Goal: Task Accomplishment & Management: Manage account settings

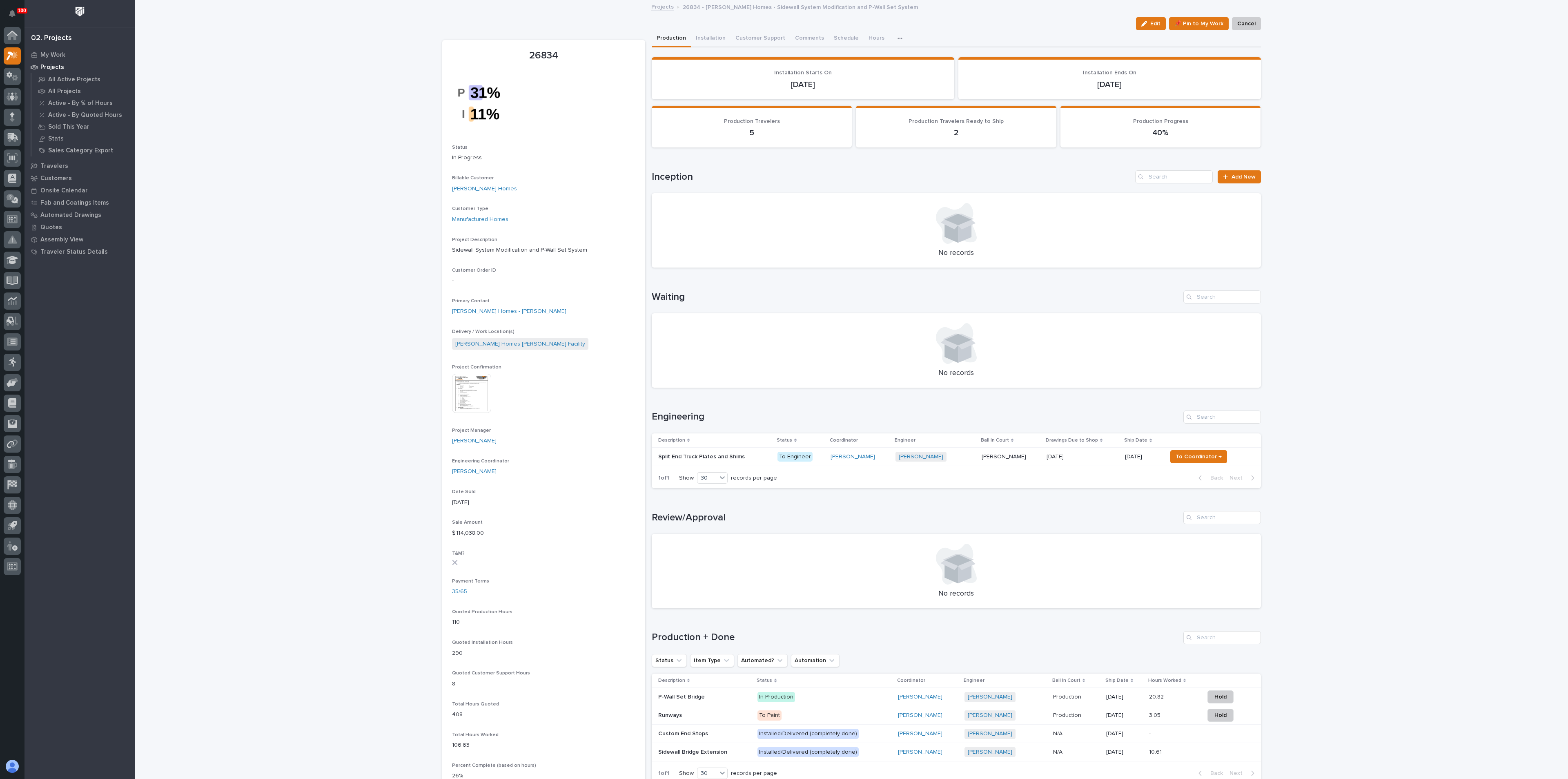
click at [665, 455] on p "Split End Truck Plates and Shims" at bounding box center [702, 456] width 88 height 9
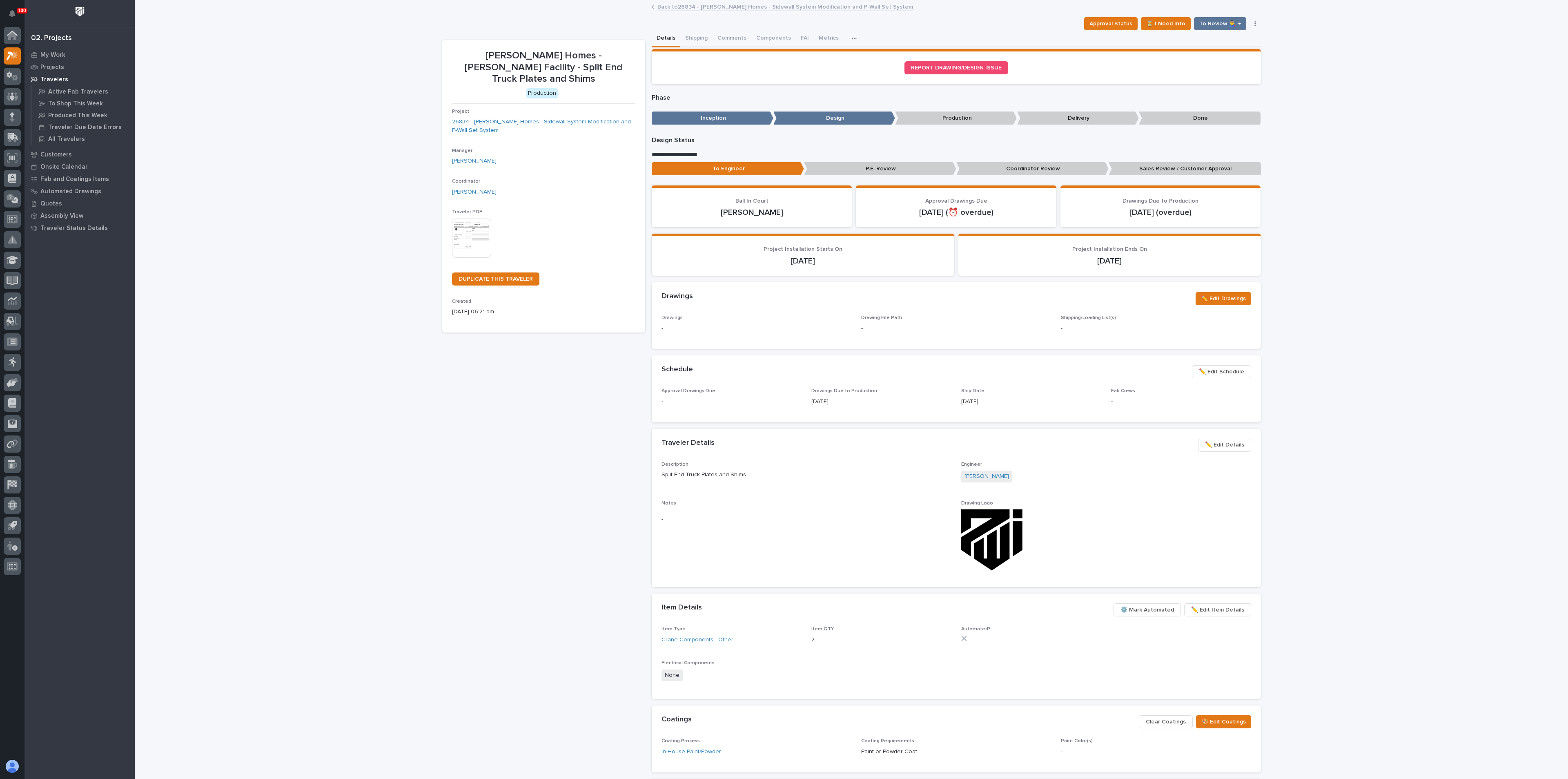
click at [1209, 447] on span "✏️ Edit Details" at bounding box center [1225, 445] width 39 height 10
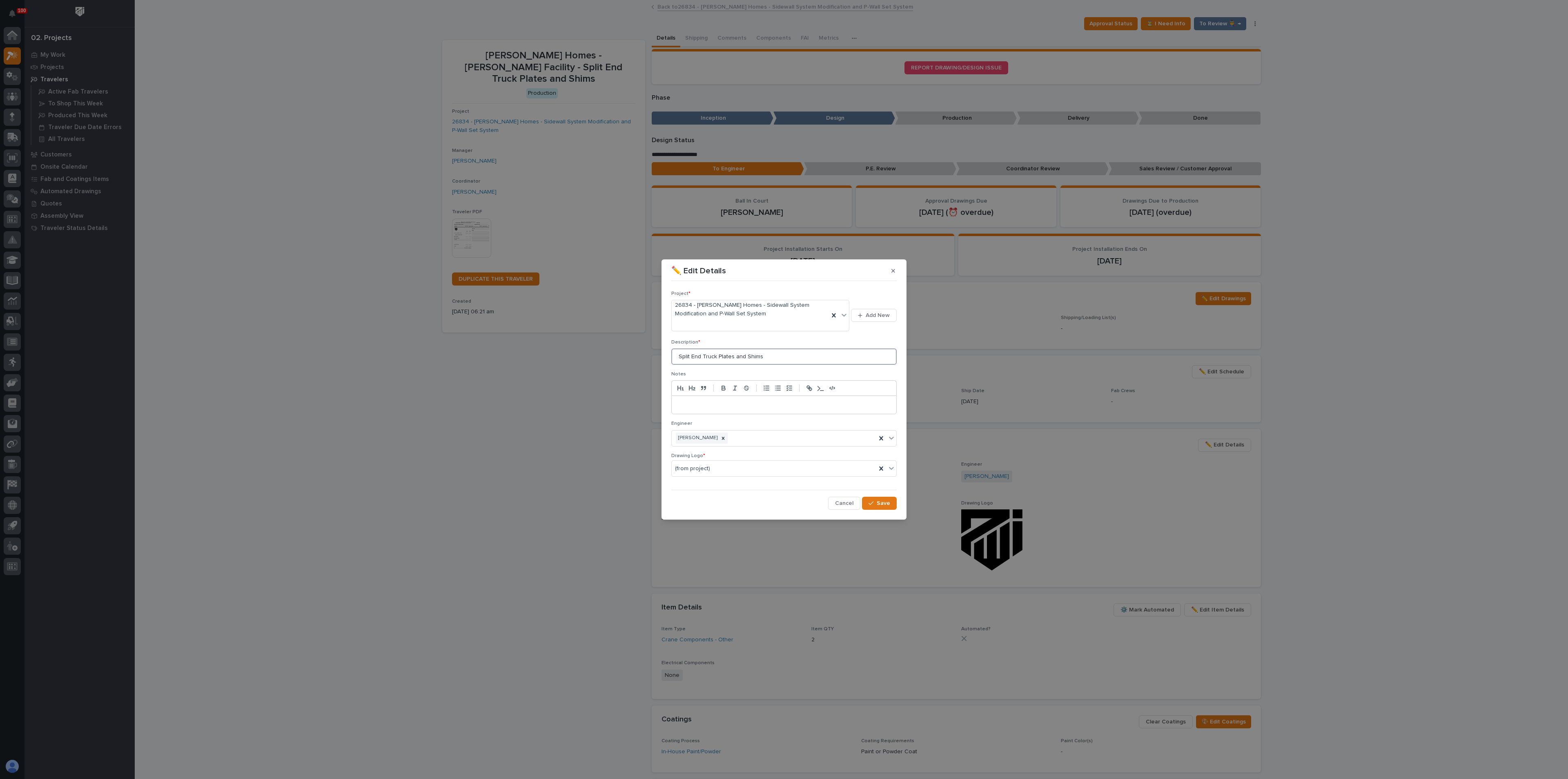
drag, startPoint x: 742, startPoint y: 358, endPoint x: 735, endPoint y: 363, distance: 8.6
click at [735, 363] on input "Split End Truck Plates and Shims" at bounding box center [783, 356] width 225 height 17
type input "Split End Truck Plates & Shims"
click at [875, 502] on div "button" at bounding box center [872, 503] width 8 height 6
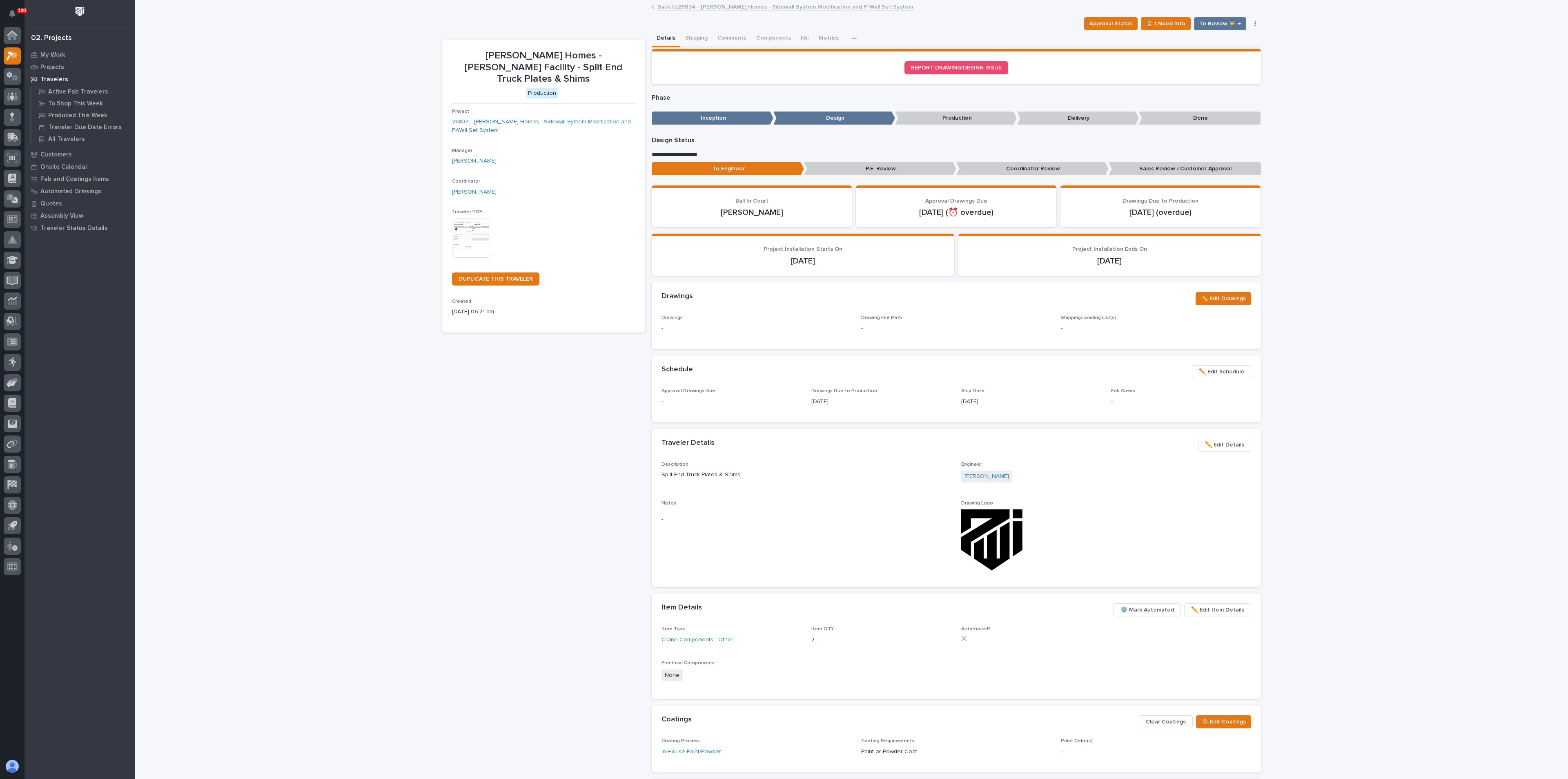
click at [487, 225] on div at bounding box center [472, 238] width 41 height 39
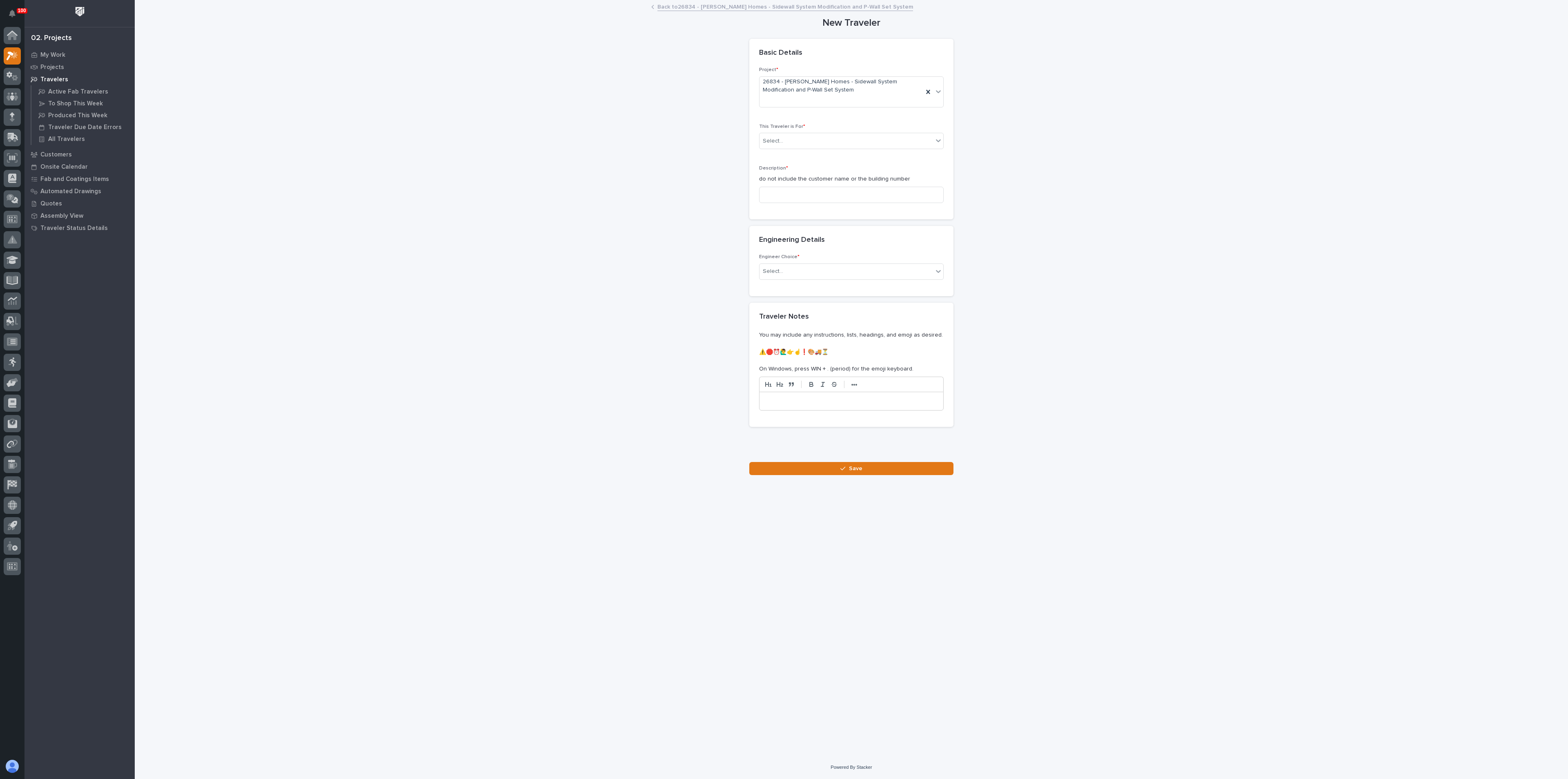
drag, startPoint x: 663, startPoint y: 191, endPoint x: 647, endPoint y: 187, distance: 16.5
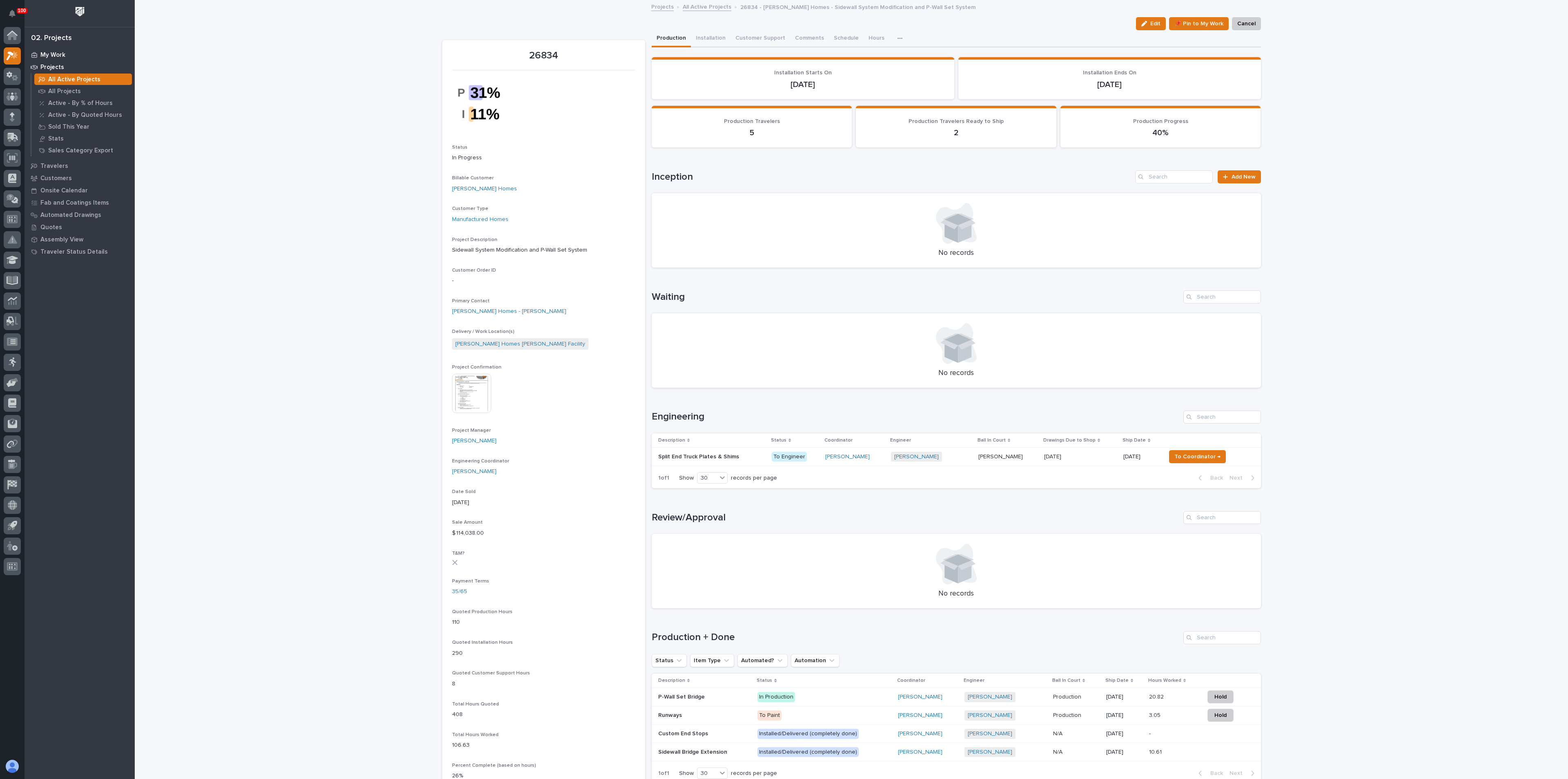
click at [52, 51] on p "My Work" at bounding box center [52, 55] width 25 height 7
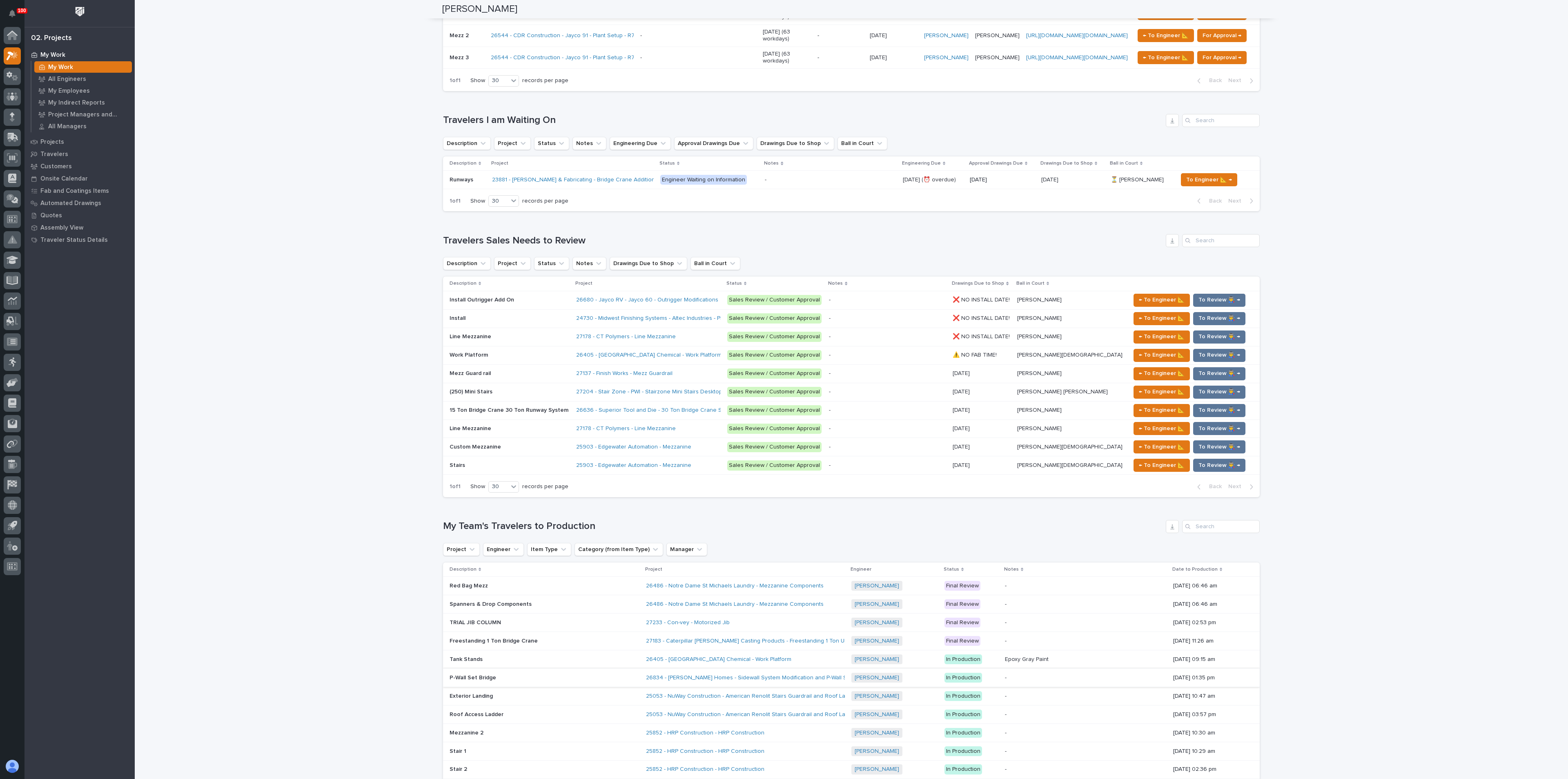
scroll to position [797, 0]
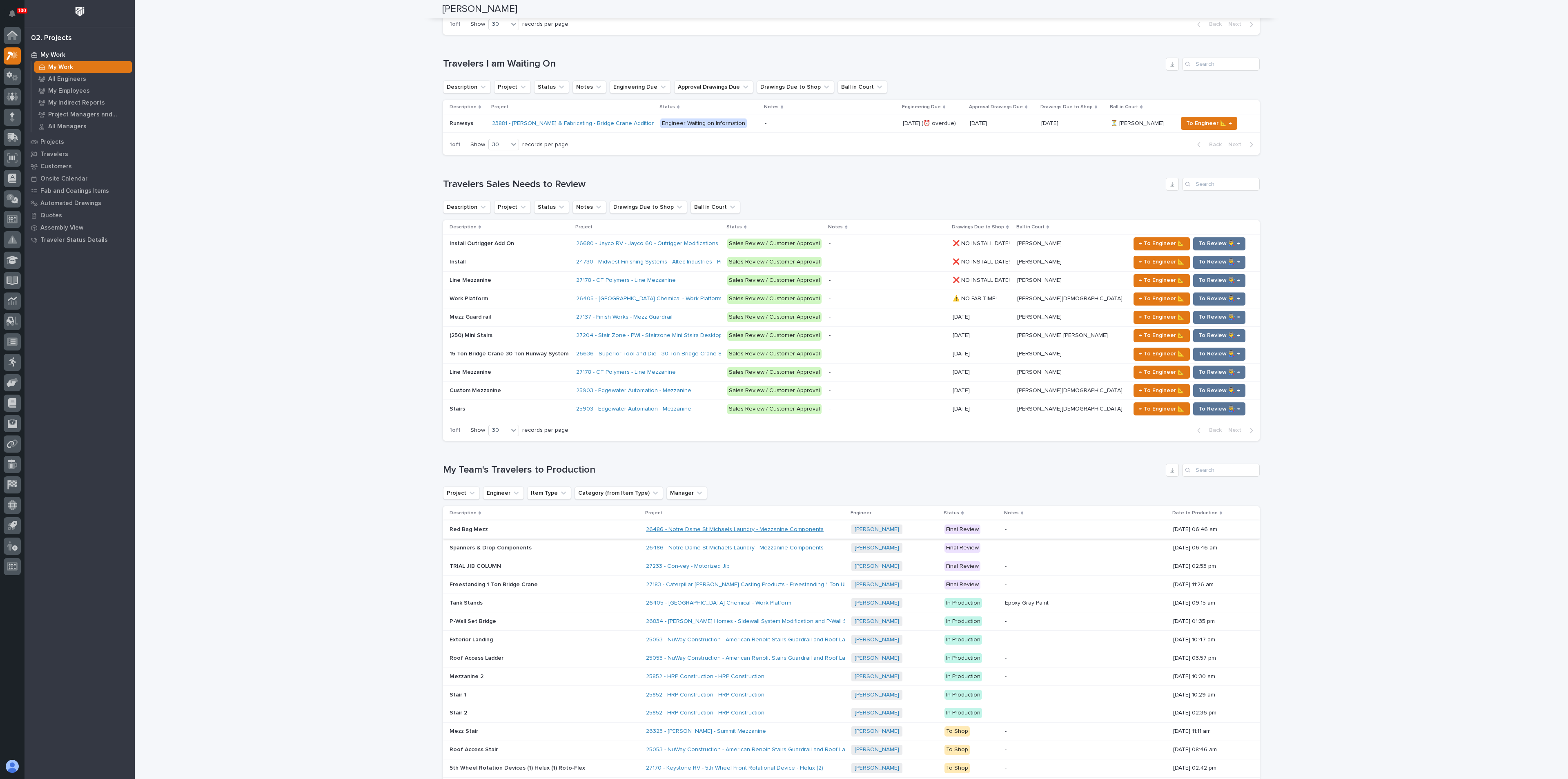
click at [674, 526] on link "26486 - Notre Dame St Michaels Laundry - Mezzanine Components" at bounding box center [734, 530] width 177 height 7
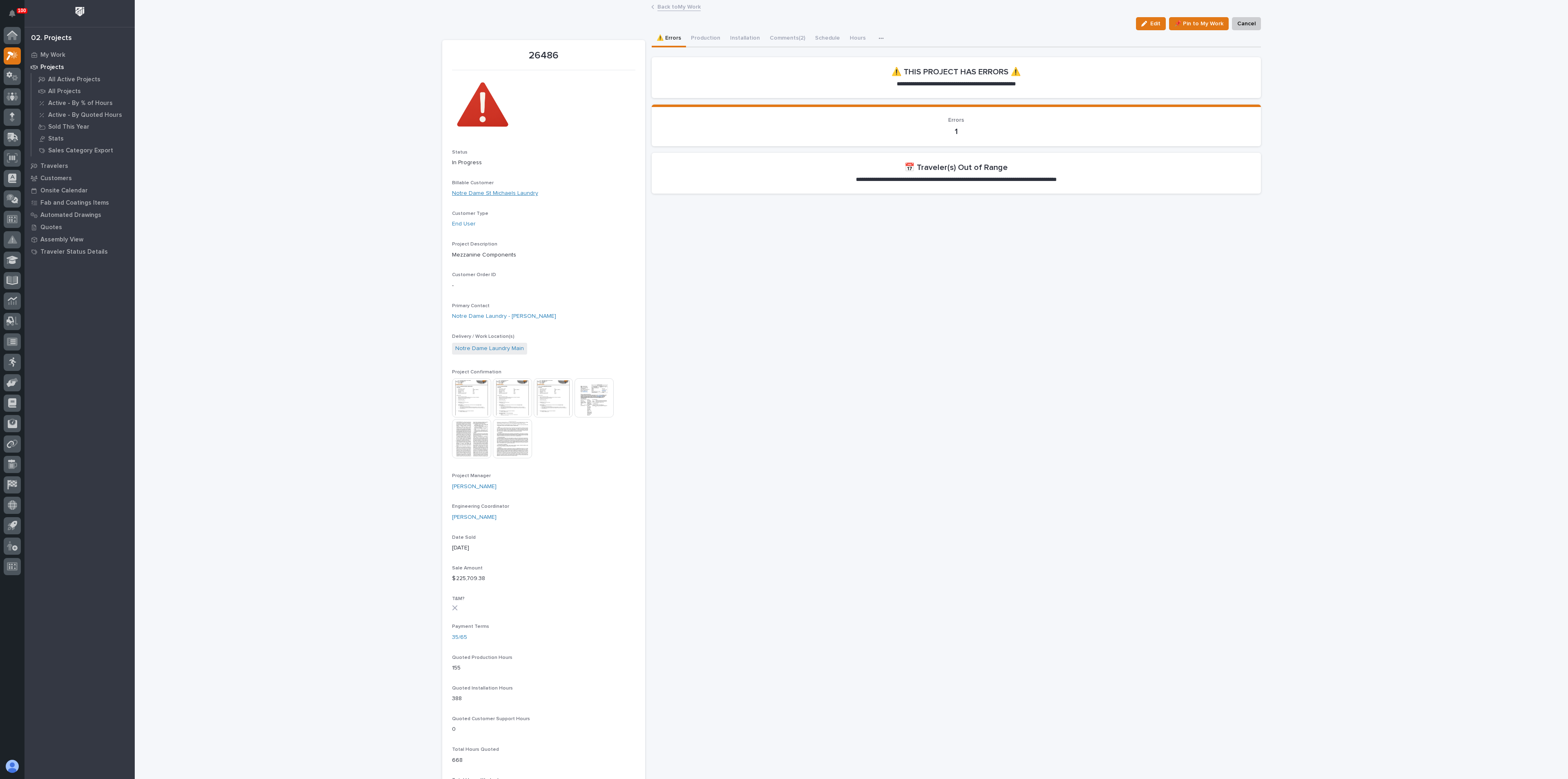
click at [480, 191] on link "Notre Dame St Michaels Laundry" at bounding box center [495, 193] width 86 height 9
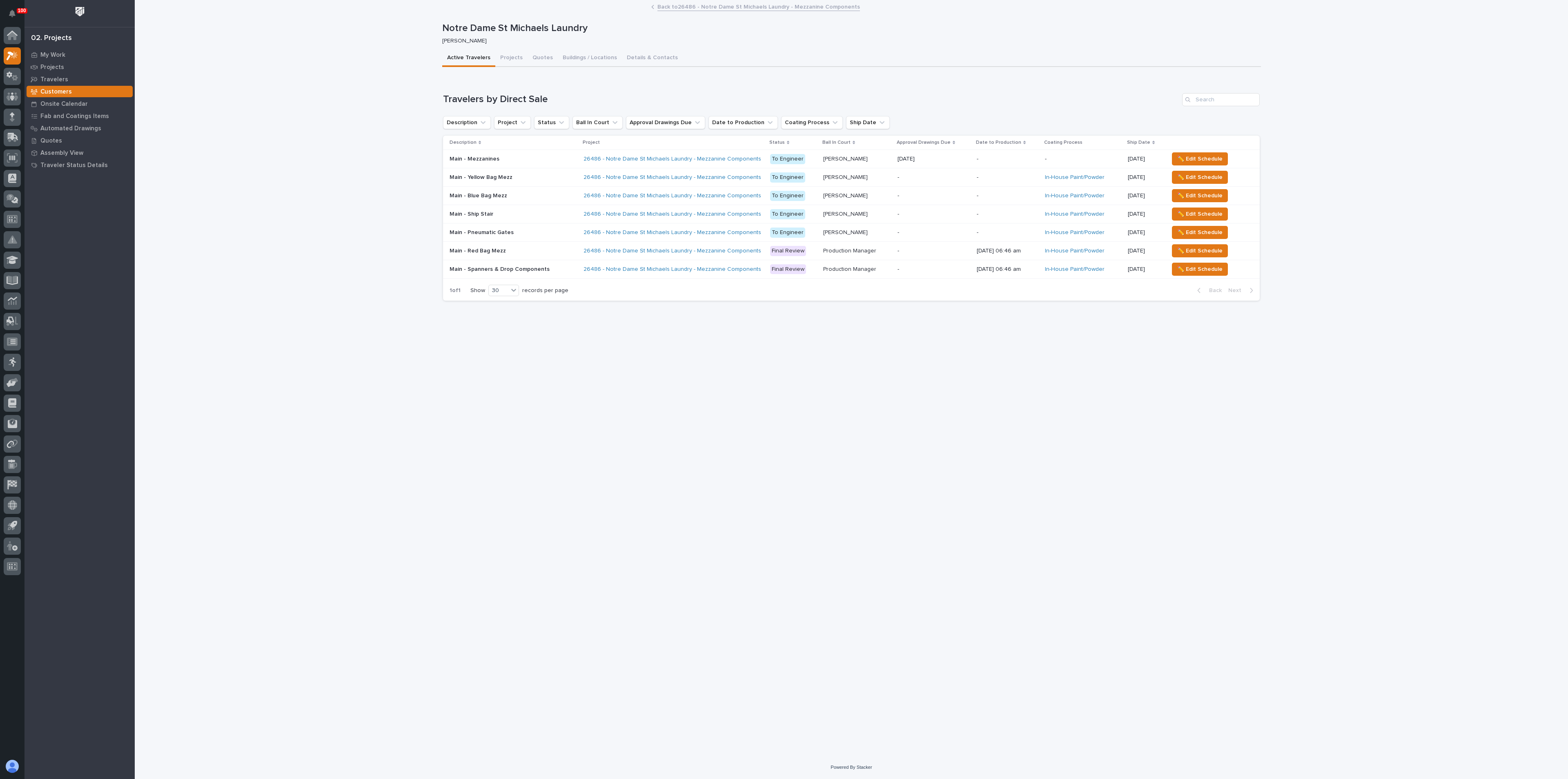
drag, startPoint x: 484, startPoint y: 209, endPoint x: 487, endPoint y: 217, distance: 8.5
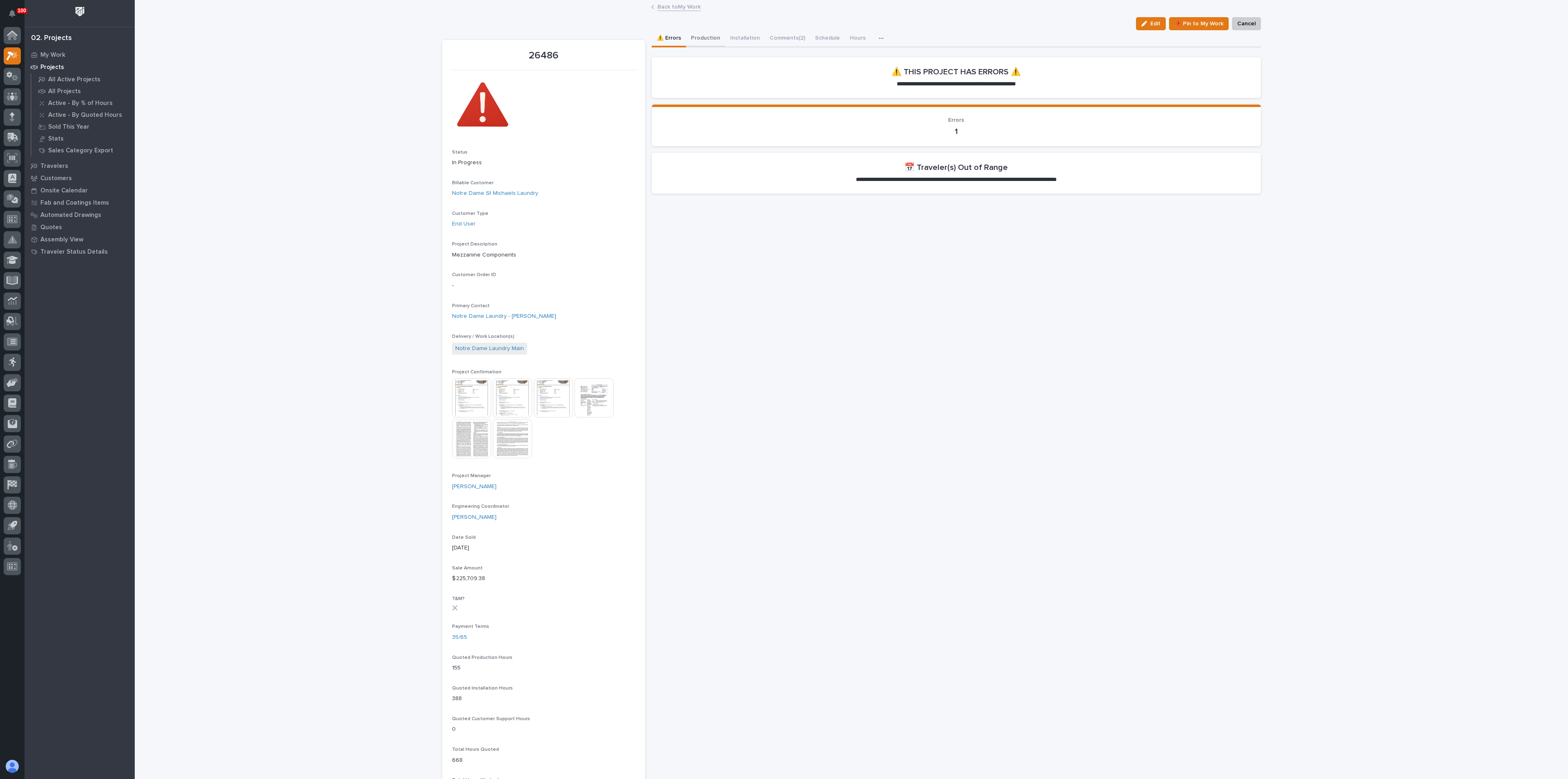
click at [698, 31] on button "Production" at bounding box center [706, 39] width 39 height 17
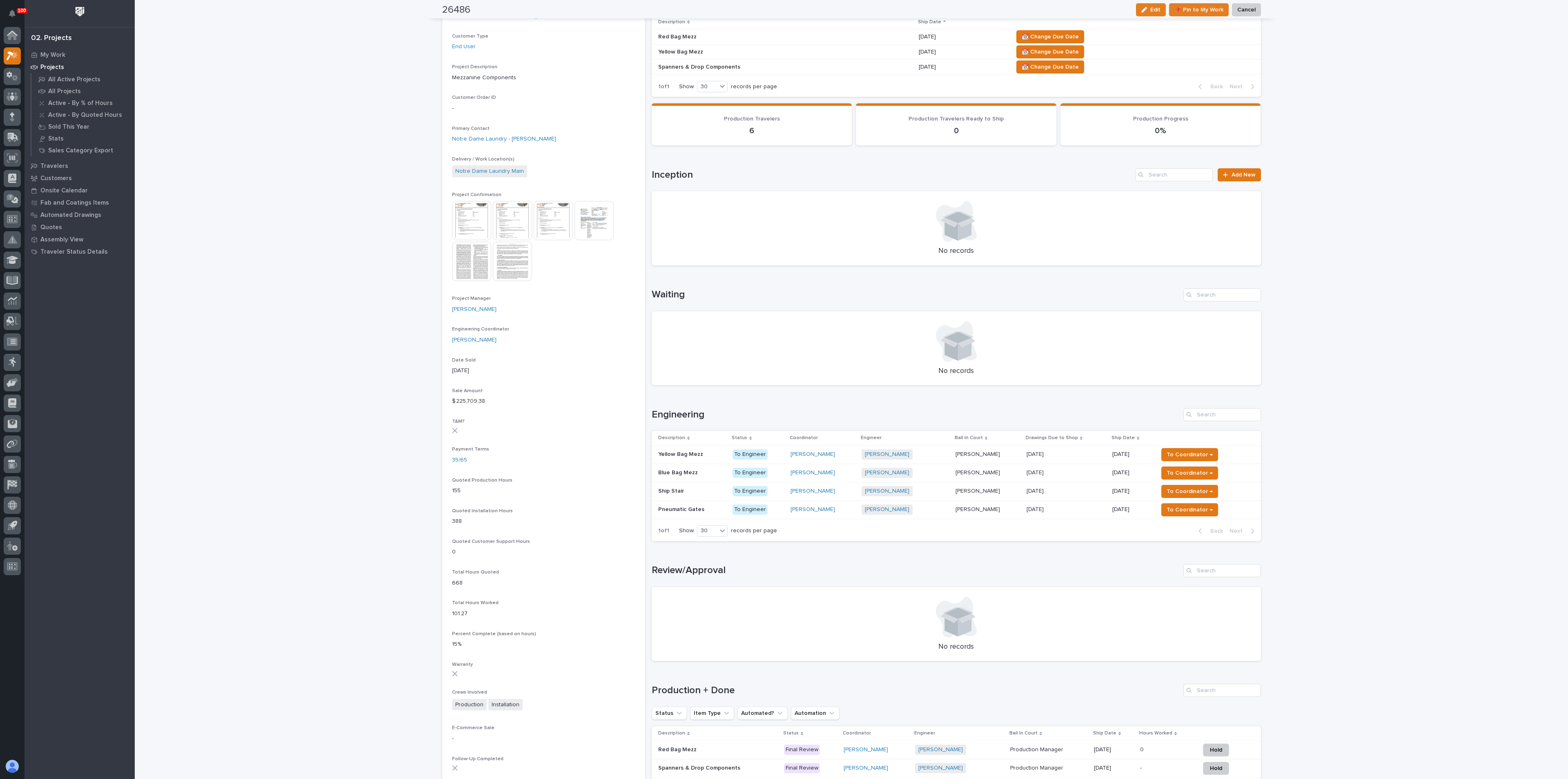
scroll to position [184, 0]
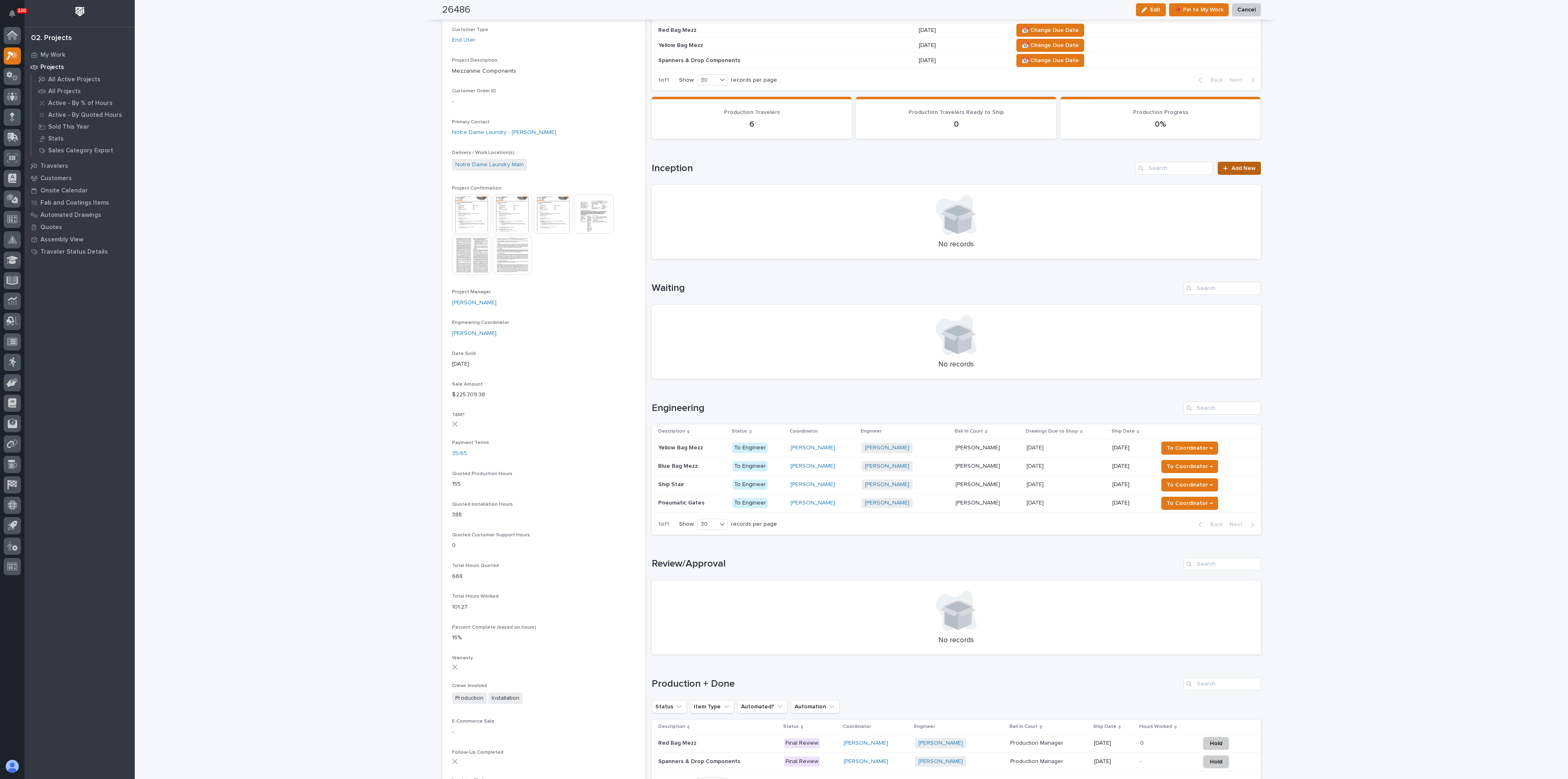
click at [1244, 168] on span "Add New" at bounding box center [1244, 168] width 24 height 6
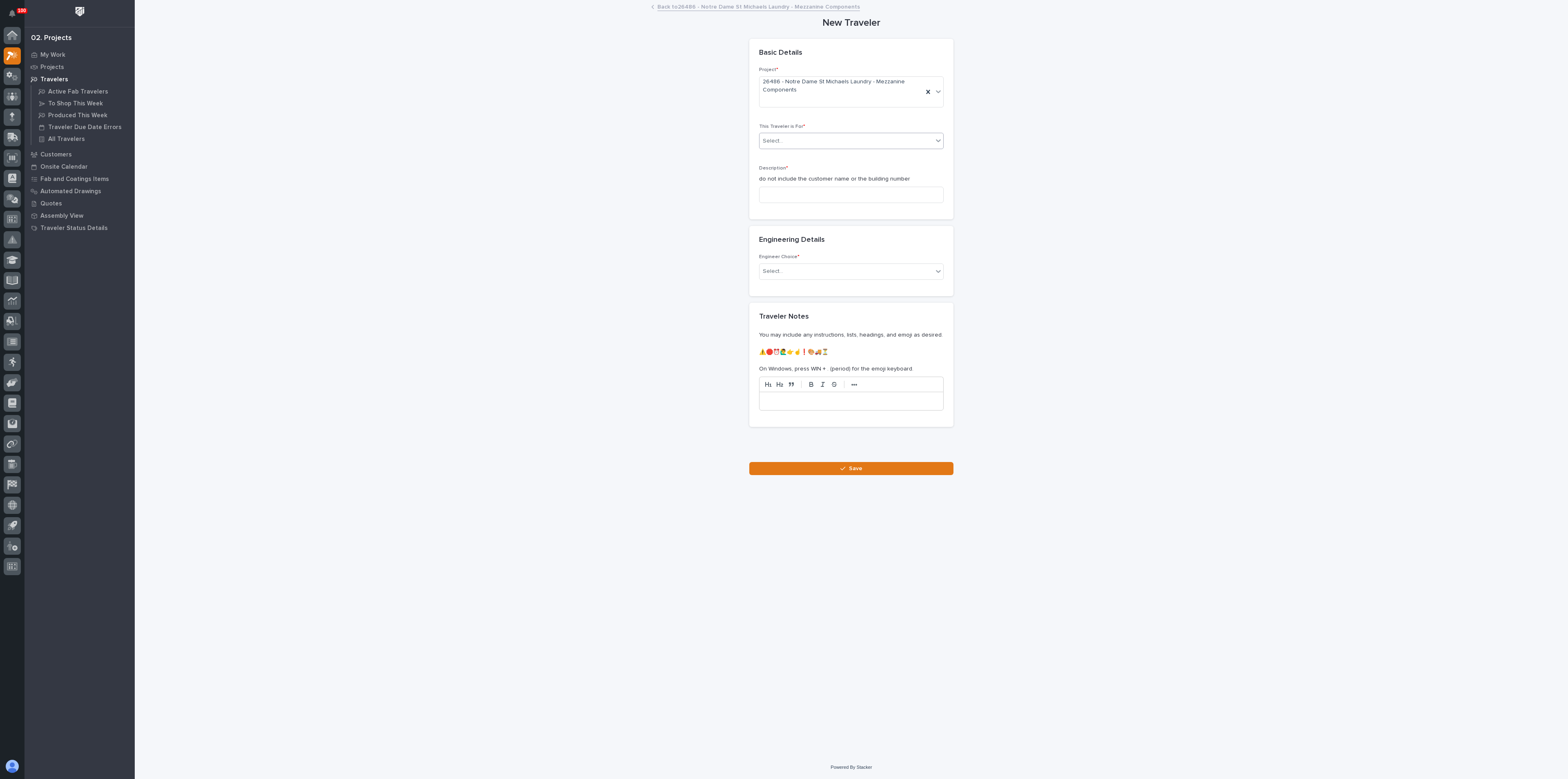
click at [789, 144] on div "Select..." at bounding box center [846, 141] width 173 height 13
click at [789, 157] on span "Production" at bounding box center [778, 156] width 31 height 9
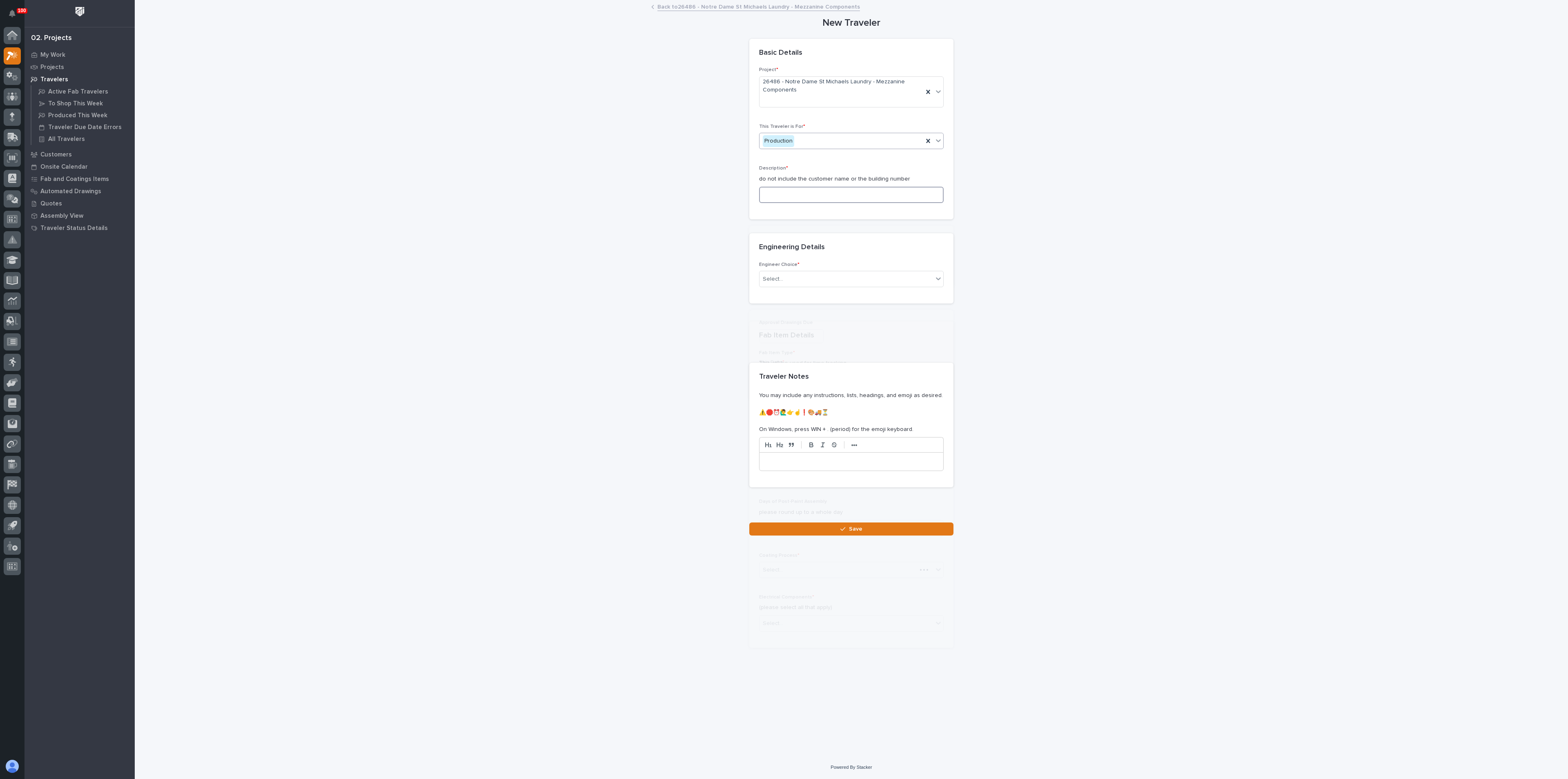
click at [783, 195] on input at bounding box center [852, 195] width 185 height 17
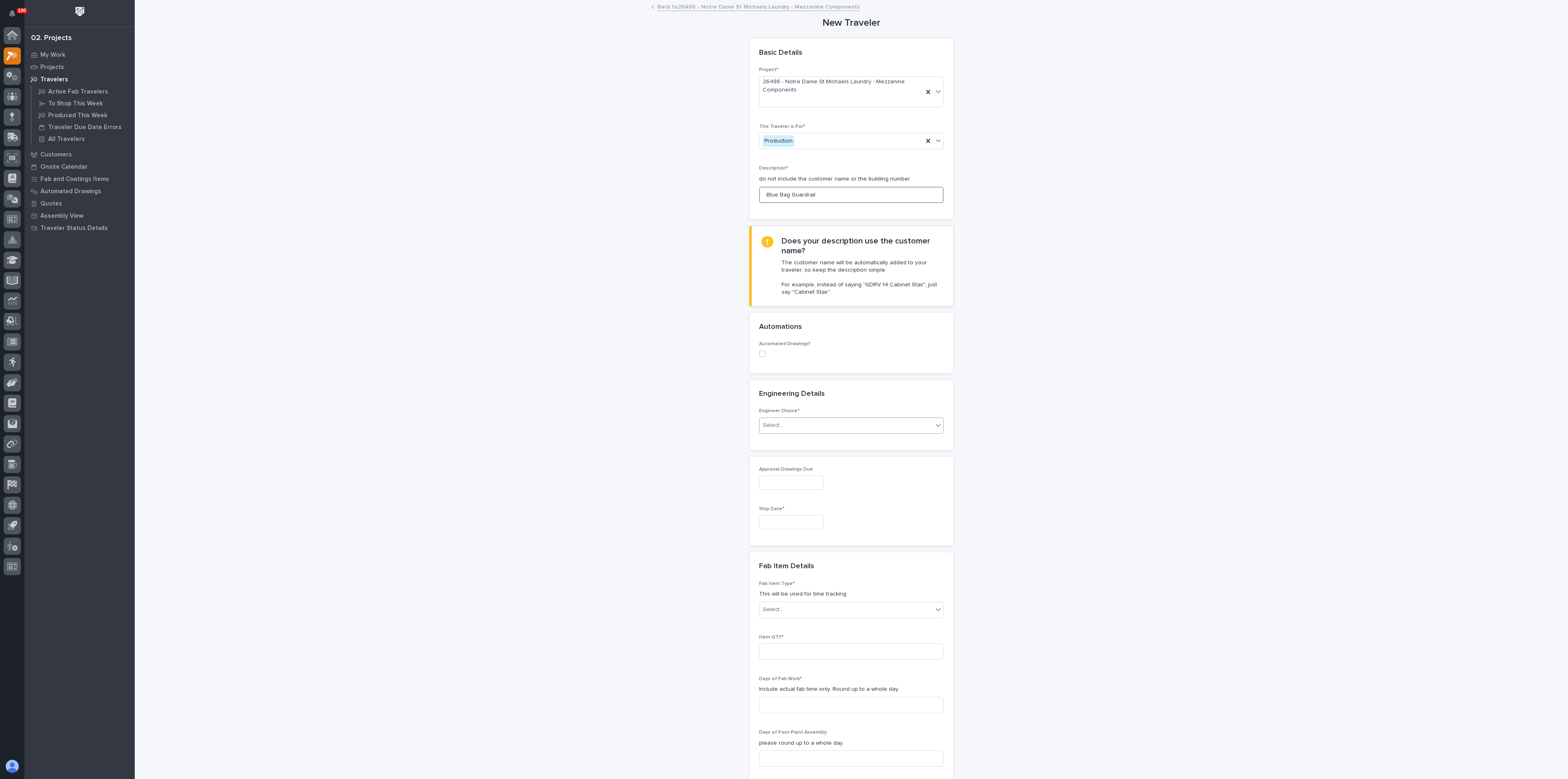
type input "Blue Bag Guardrail"
click at [793, 418] on div "Select..." at bounding box center [852, 425] width 185 height 17
click at [806, 473] on div "I know who will draw this" at bounding box center [846, 470] width 184 height 15
click at [769, 560] on div "Select..." at bounding box center [773, 560] width 21 height 9
type input "**"
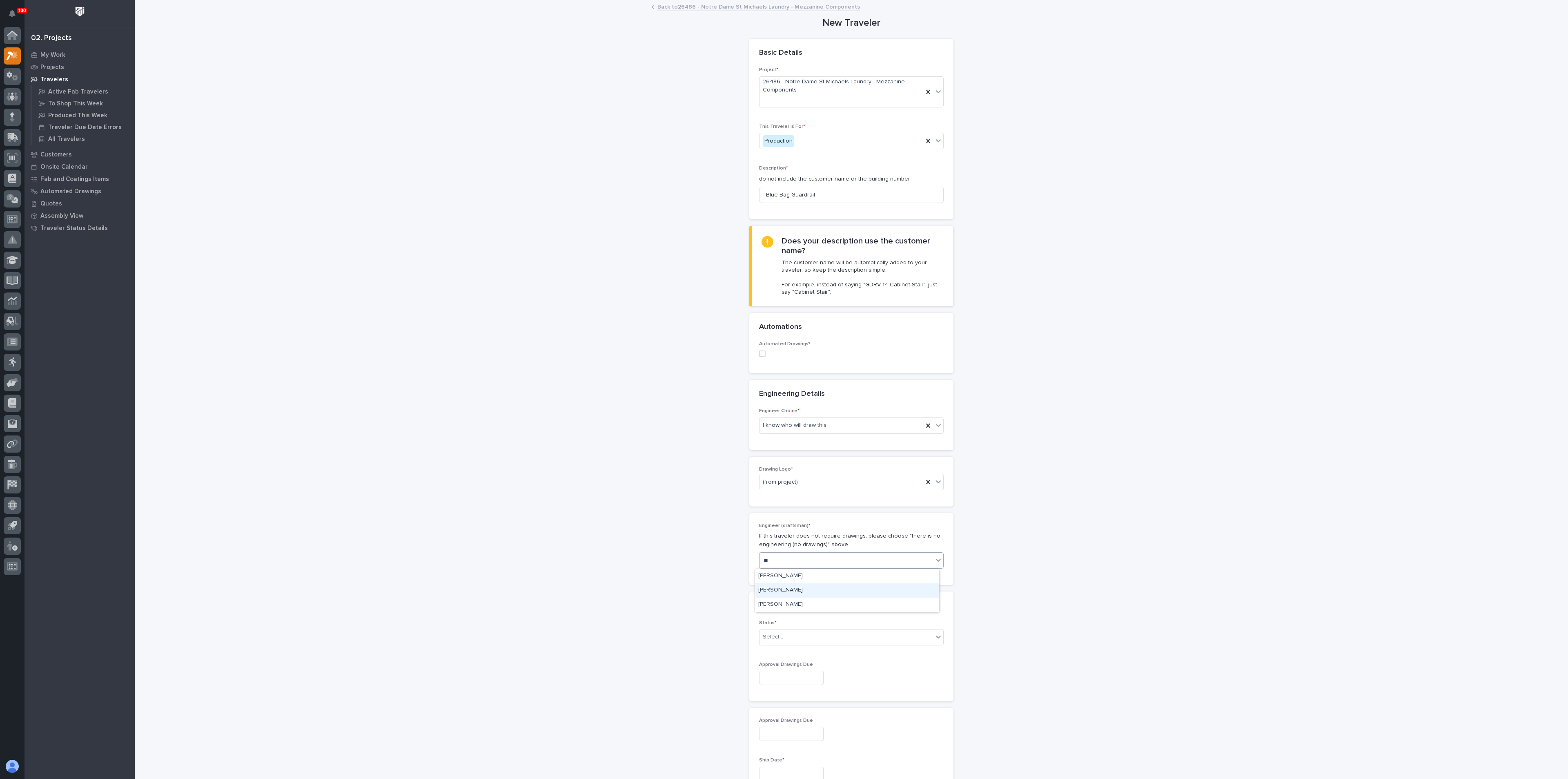
click at [789, 593] on div "[PERSON_NAME]" at bounding box center [846, 591] width 184 height 15
click at [777, 641] on div "Select..." at bounding box center [773, 637] width 21 height 9
click at [777, 665] on div "To Engineer" at bounding box center [846, 667] width 184 height 15
click at [694, 652] on div "**********" at bounding box center [852, 655] width 819 height 1309
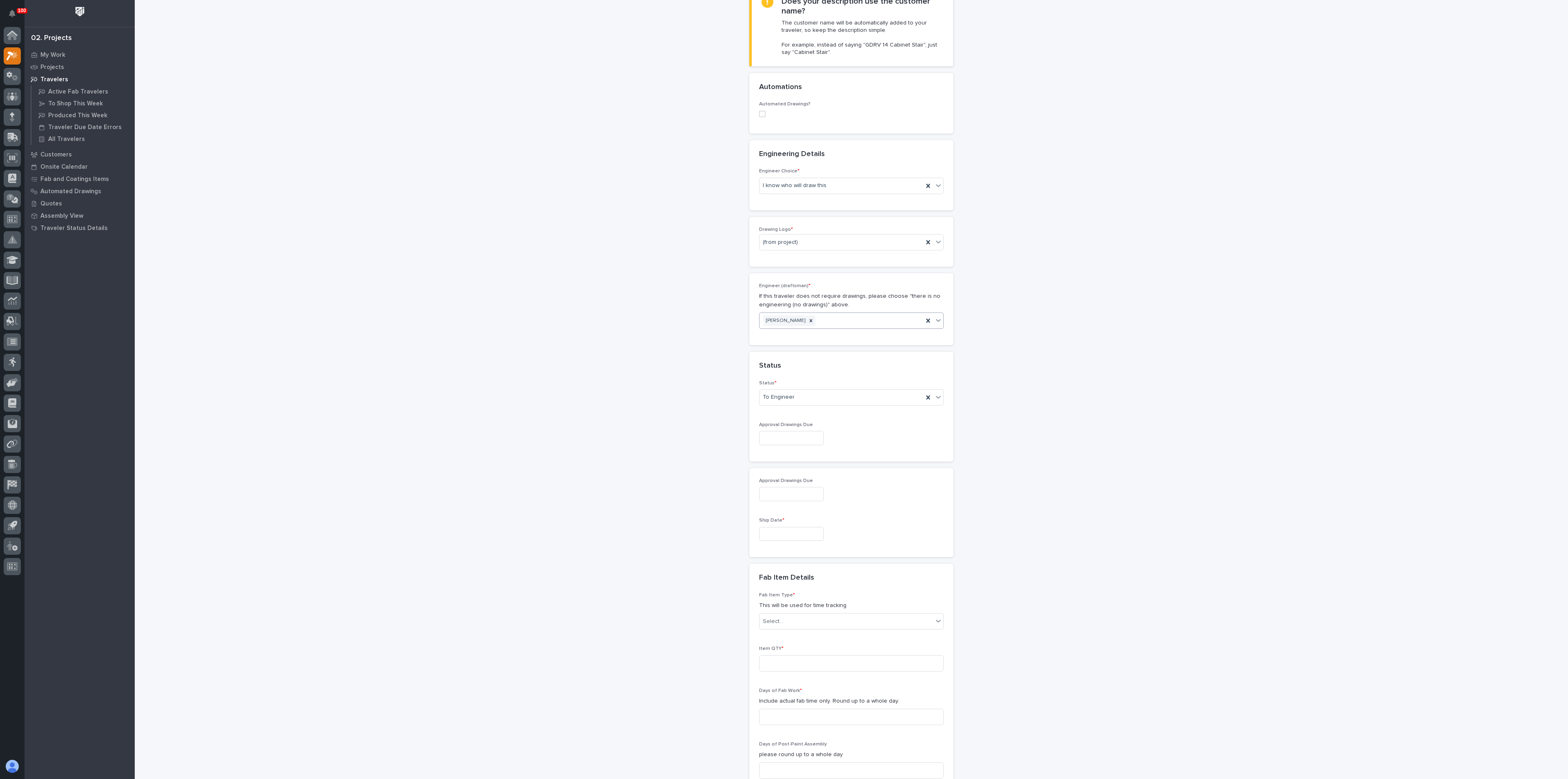
scroll to position [306, 0]
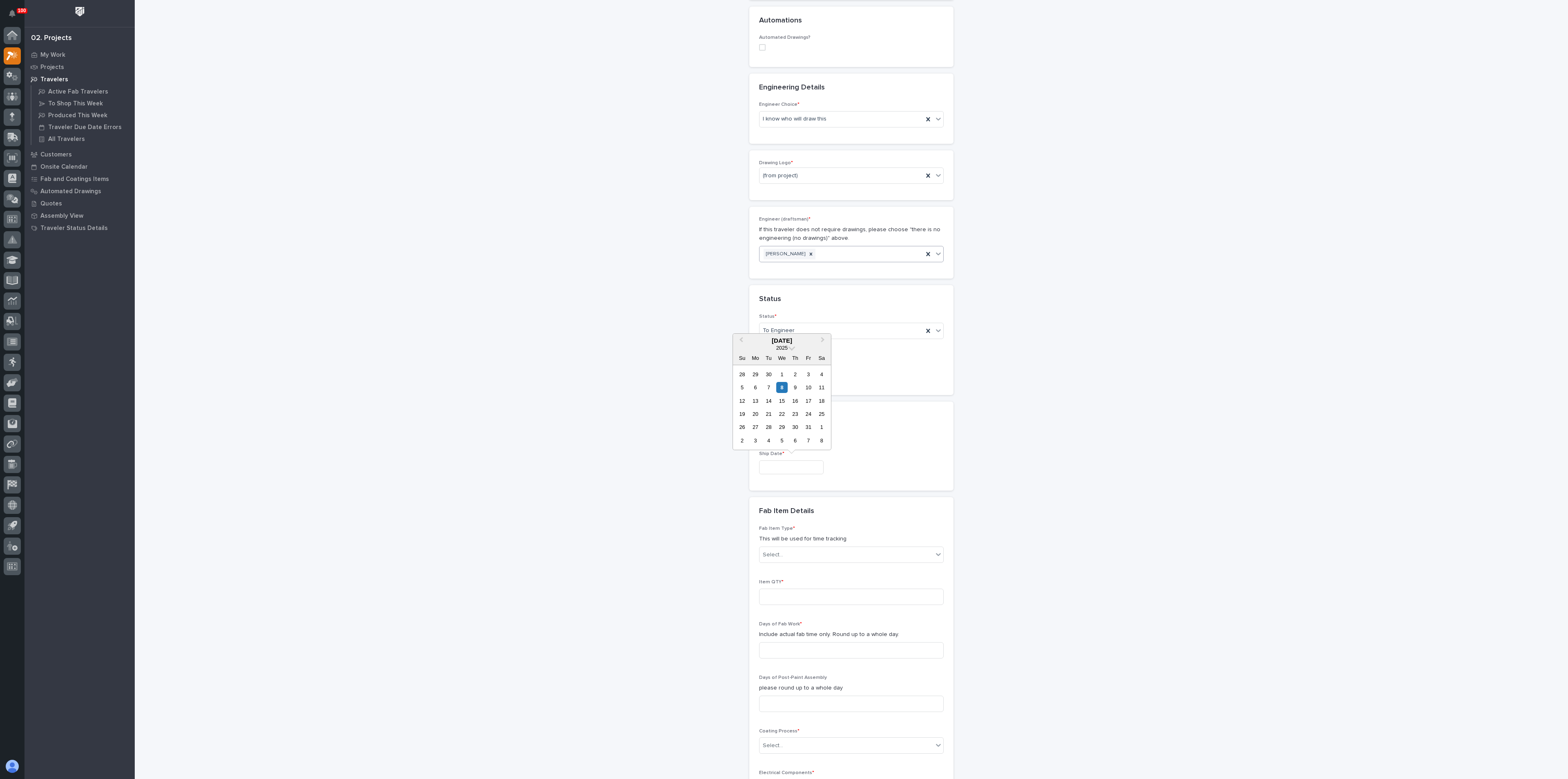
click at [775, 469] on input "text" at bounding box center [791, 468] width 64 height 15
click at [809, 402] on div "17" at bounding box center [808, 401] width 11 height 11
type input "**********"
click at [763, 554] on div "Select..." at bounding box center [773, 555] width 21 height 9
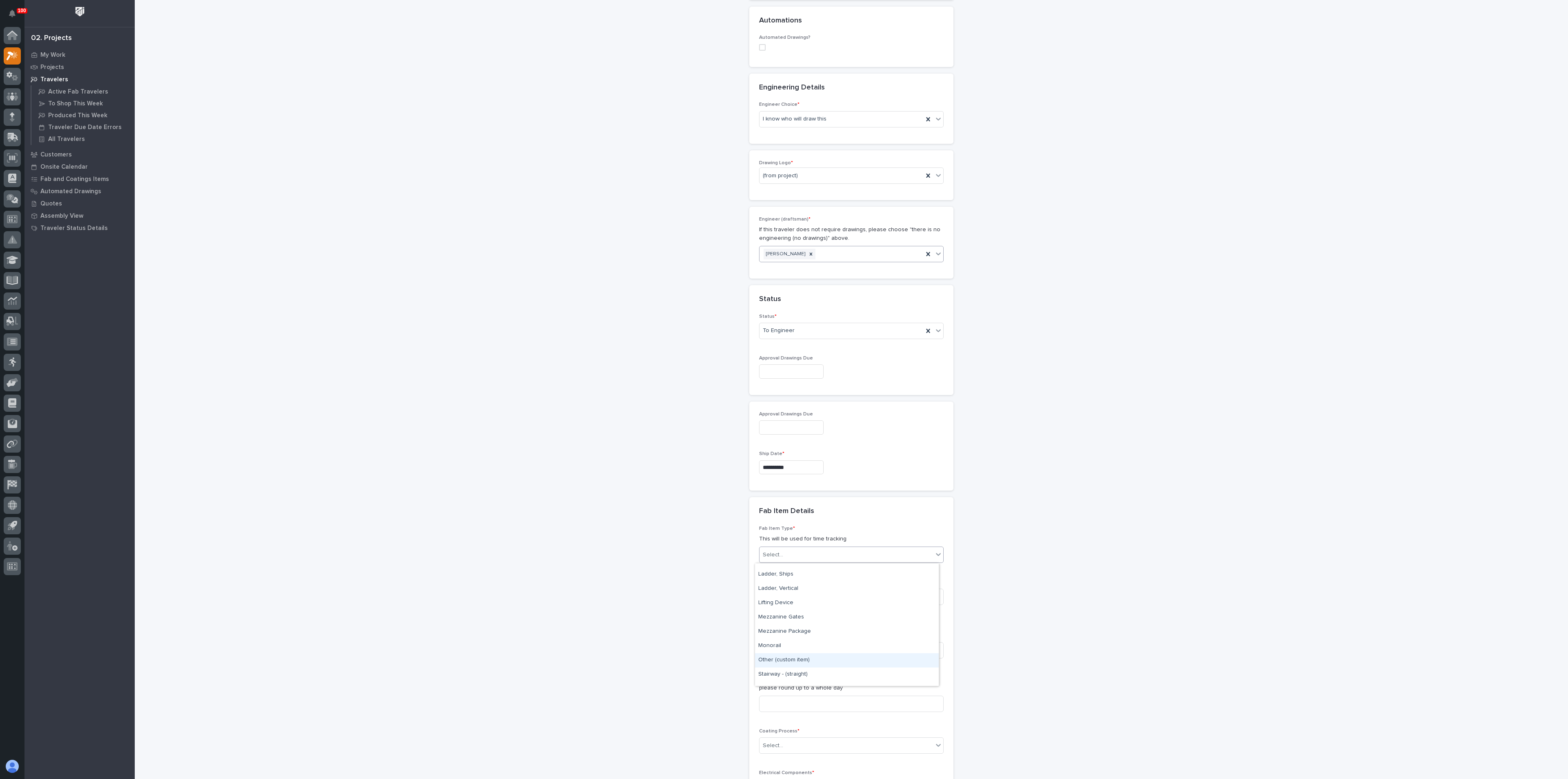
click at [789, 657] on div "Other (custom item)" at bounding box center [846, 661] width 184 height 15
click at [678, 656] on div "**********" at bounding box center [852, 348] width 819 height 1309
click at [763, 602] on input at bounding box center [852, 597] width 185 height 17
type input "4"
click at [772, 648] on input at bounding box center [852, 650] width 185 height 17
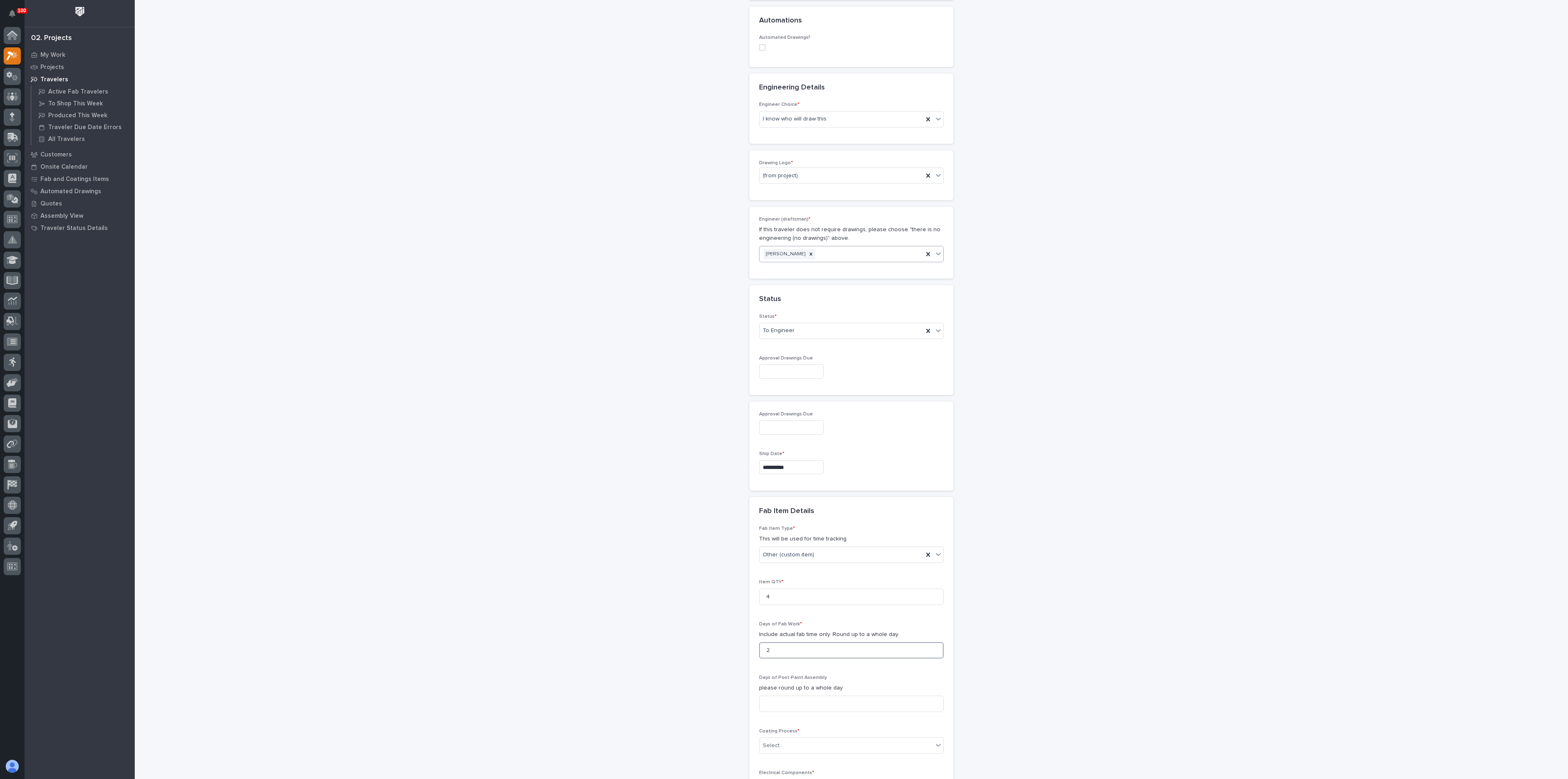
type input "2"
click at [692, 649] on div "**********" at bounding box center [852, 348] width 819 height 1309
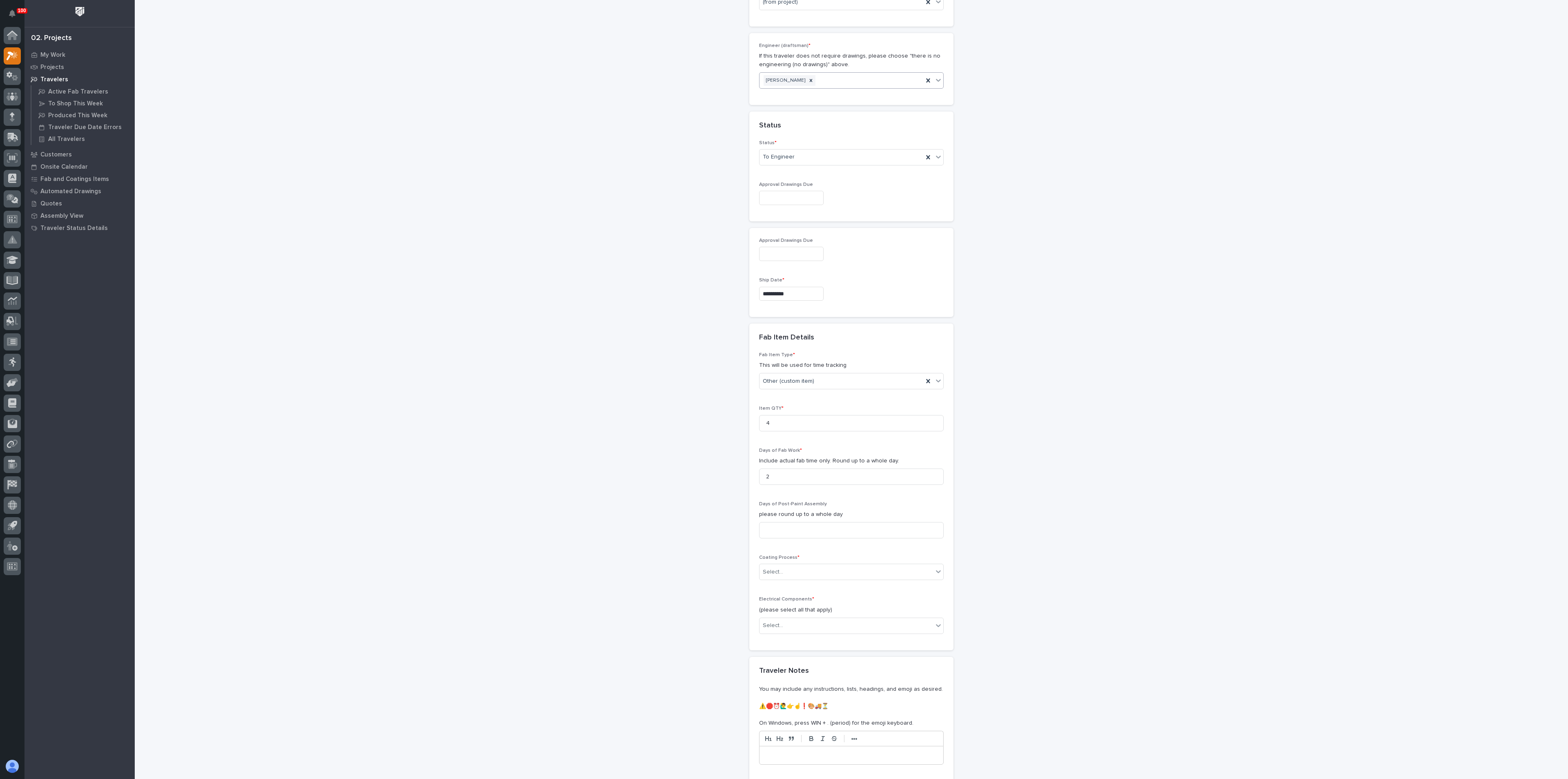
scroll to position [491, 0]
click at [781, 563] on div "Select..." at bounding box center [846, 562] width 173 height 13
click at [781, 594] on div "In-House Paint/Powder" at bounding box center [846, 592] width 184 height 15
click at [781, 619] on div "Select..." at bounding box center [846, 615] width 173 height 13
click at [767, 636] on div "None" at bounding box center [846, 631] width 184 height 15
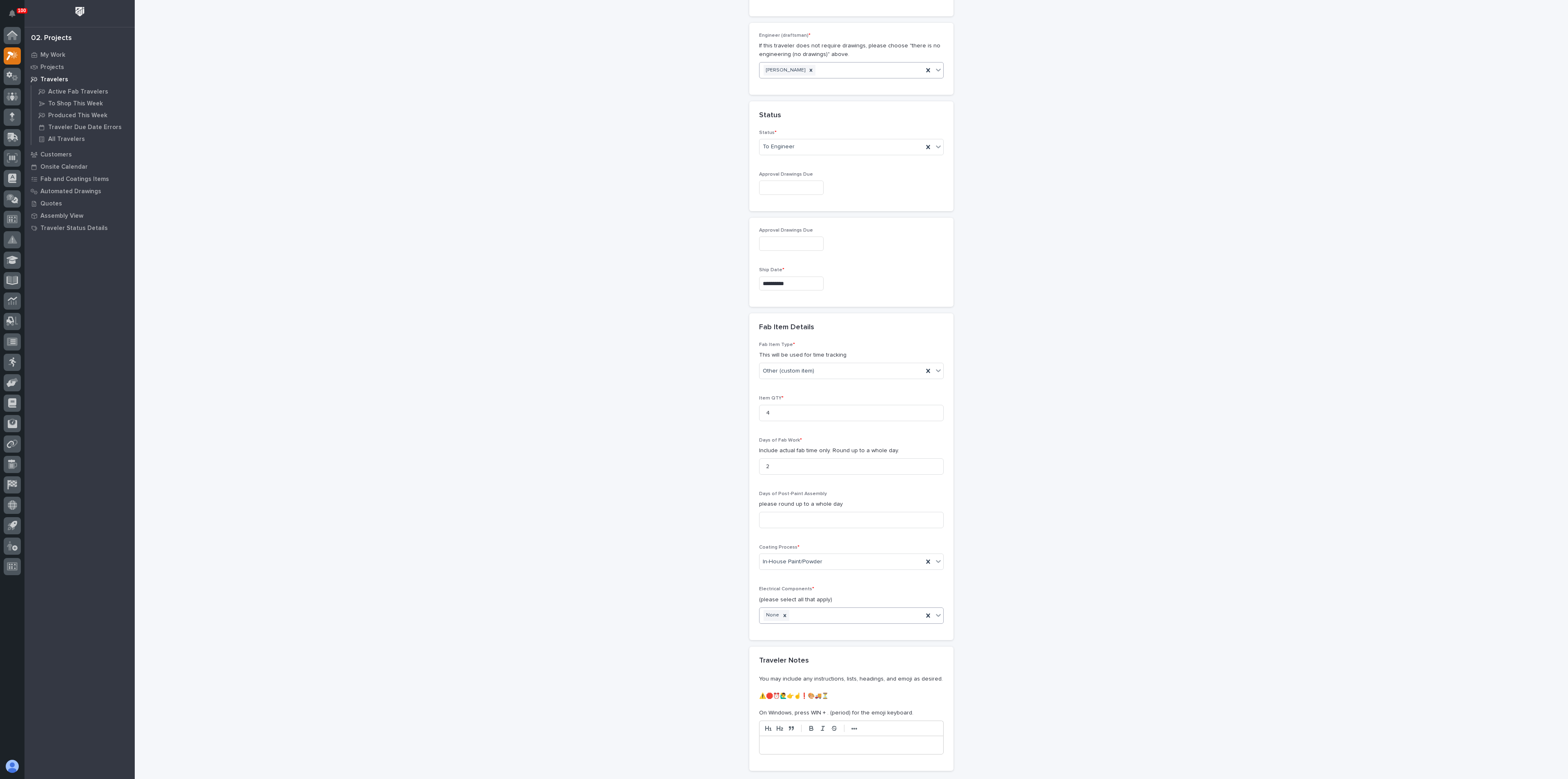
click at [701, 639] on div "**********" at bounding box center [852, 165] width 819 height 1309
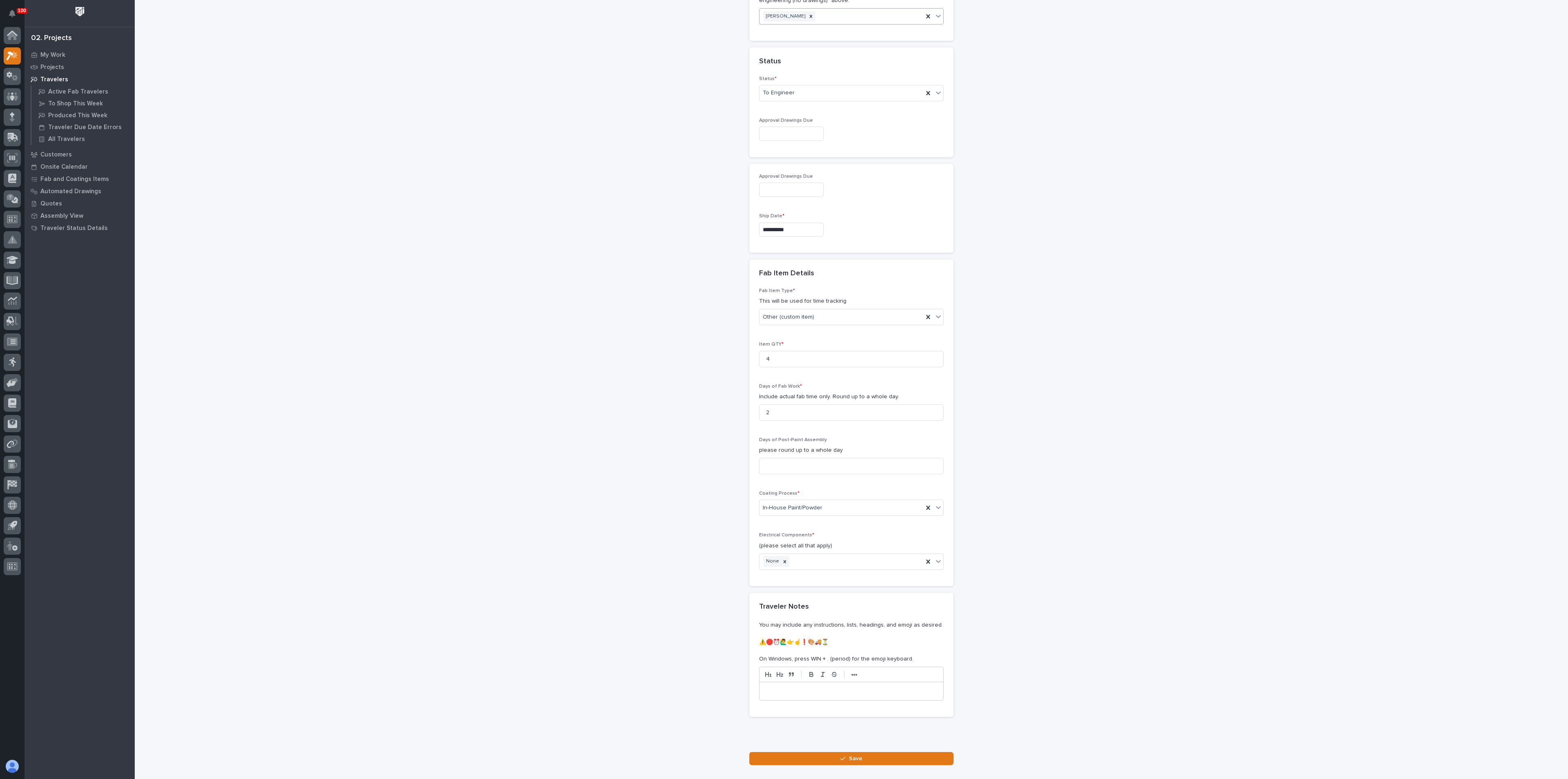
scroll to position [594, 0]
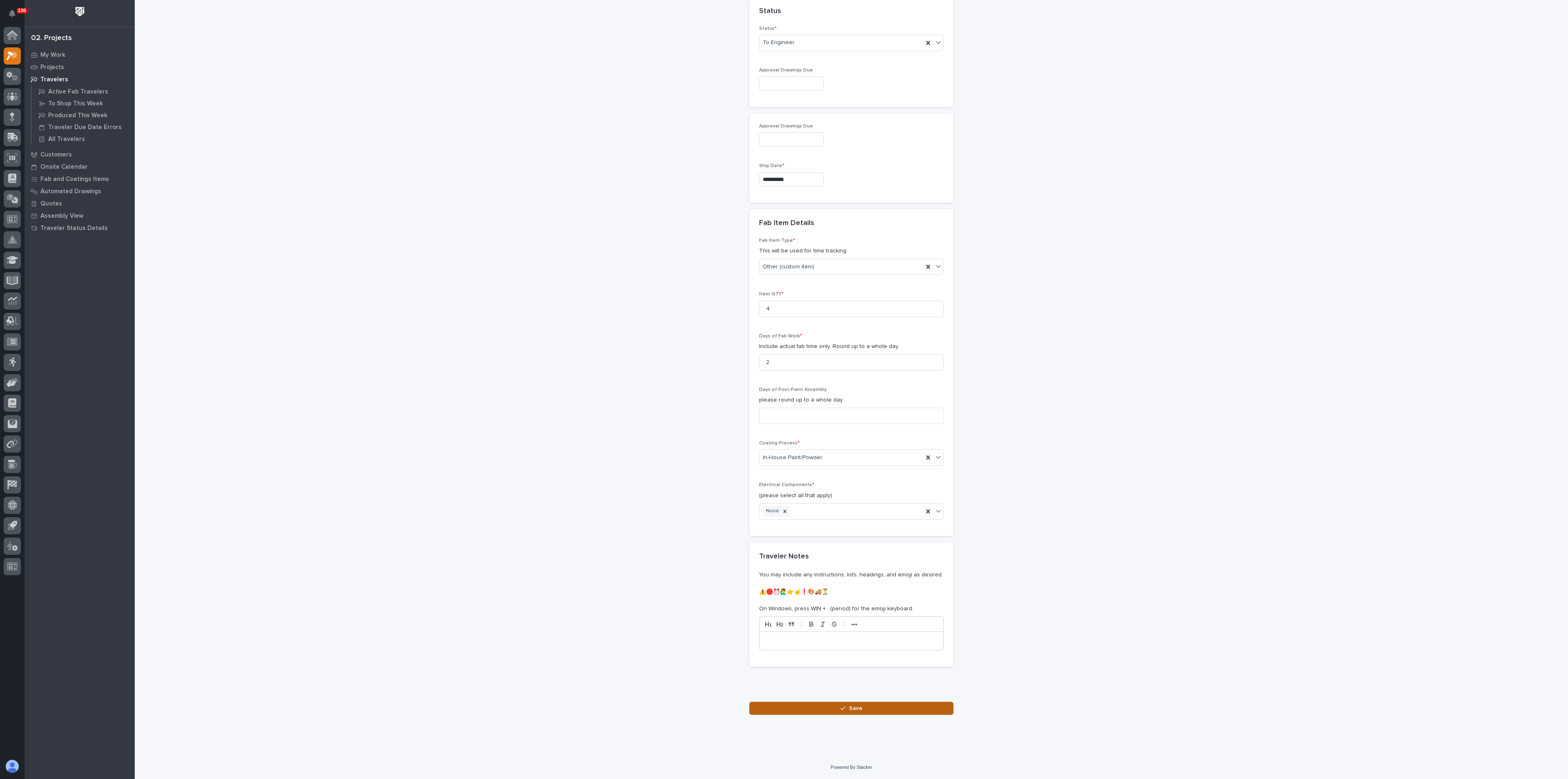
click at [779, 709] on button "Save" at bounding box center [851, 709] width 204 height 13
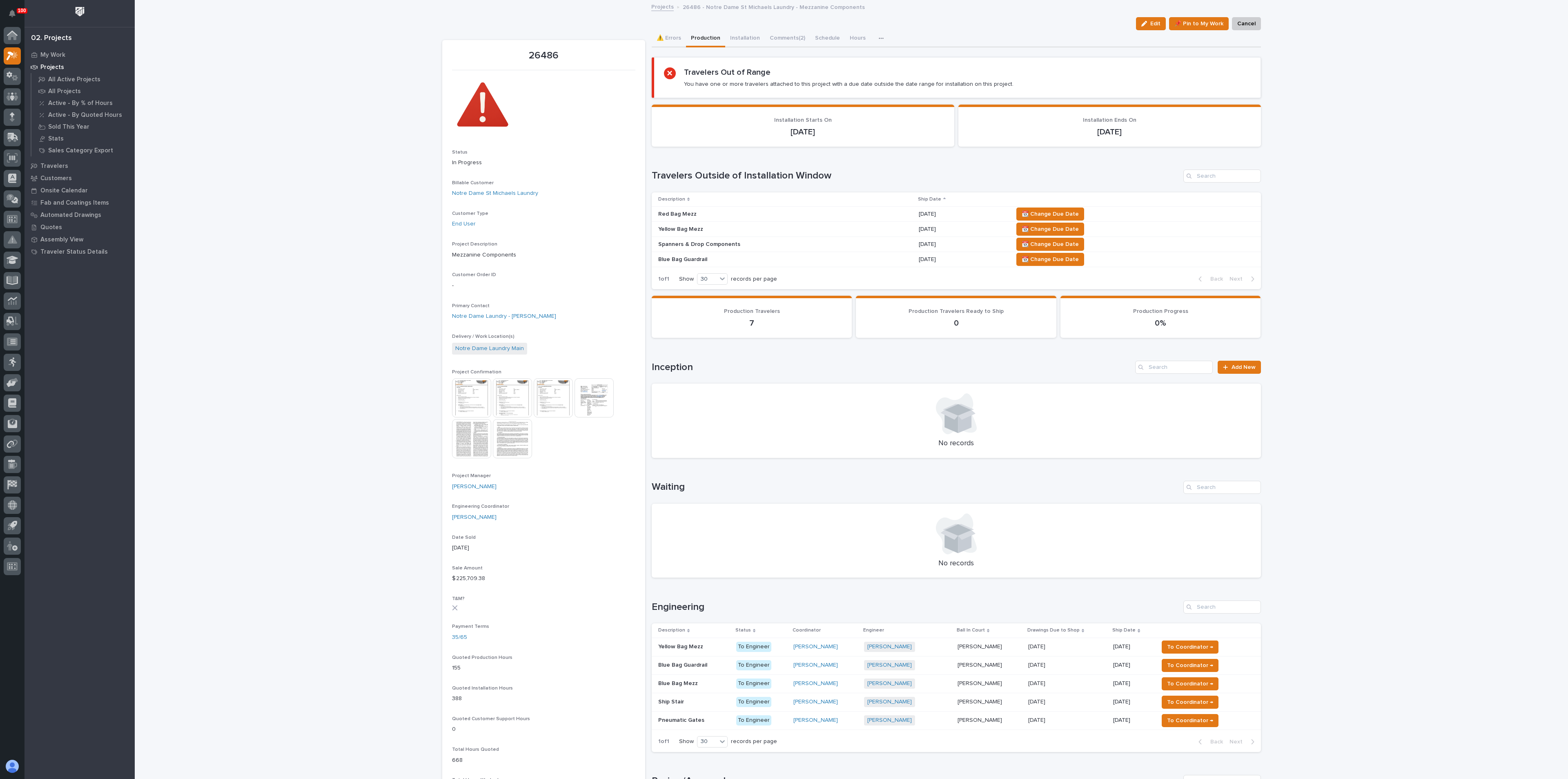
click at [772, 370] on h1 "Inception" at bounding box center [892, 368] width 480 height 12
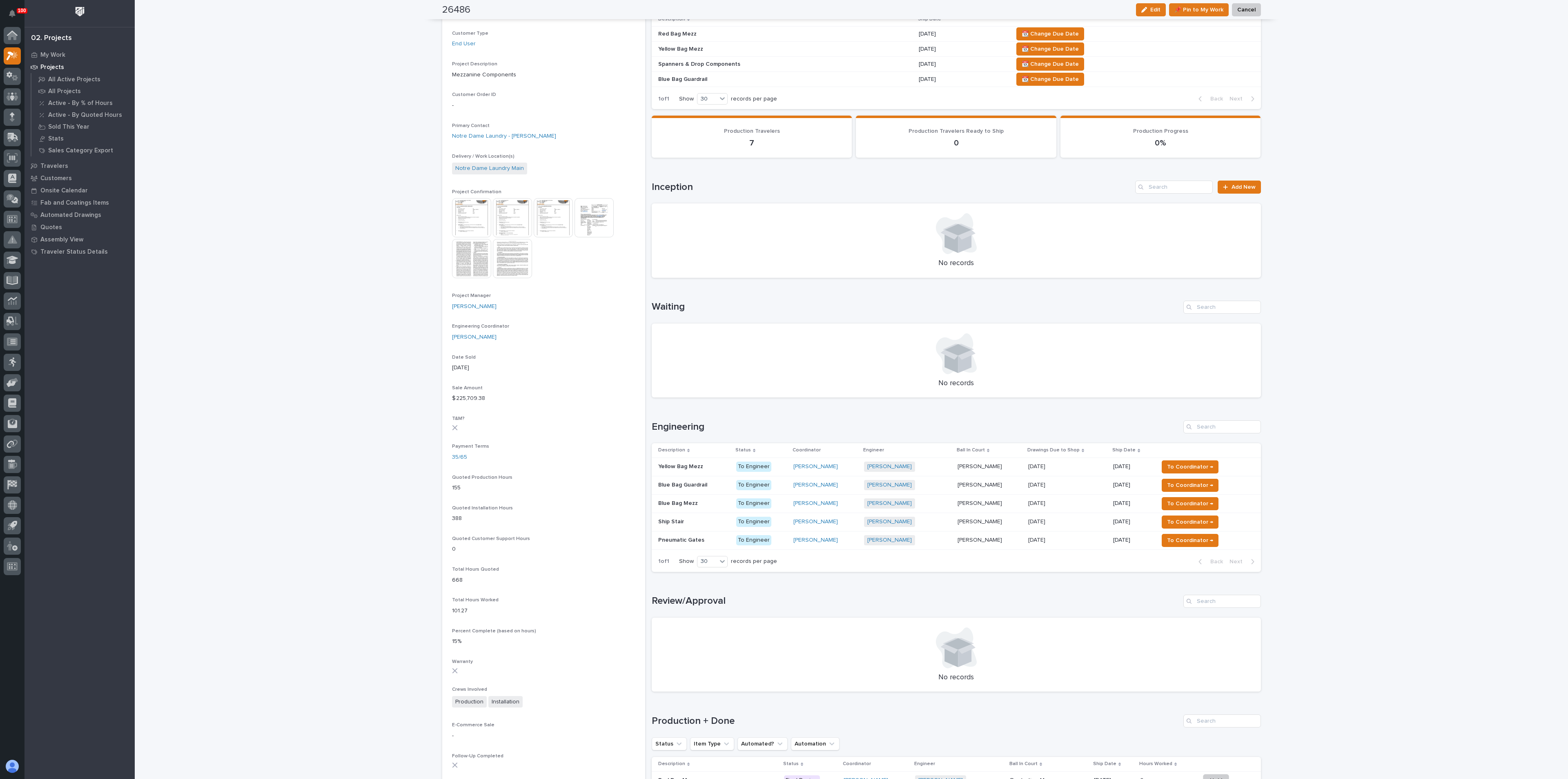
scroll to position [184, 0]
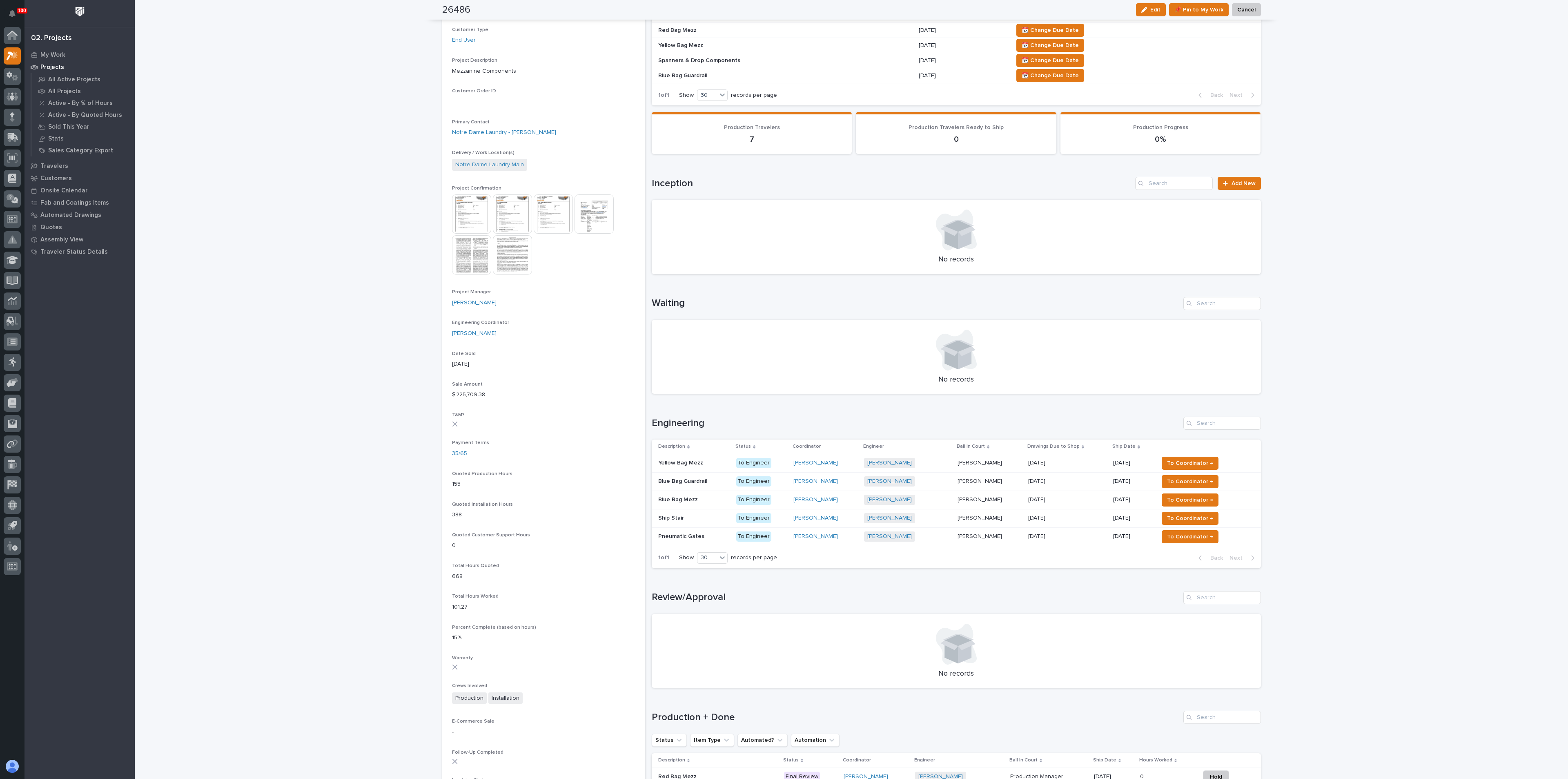
click at [686, 485] on div "Blue Bag Guardrail Blue Bag Guardrail" at bounding box center [694, 481] width 72 height 13
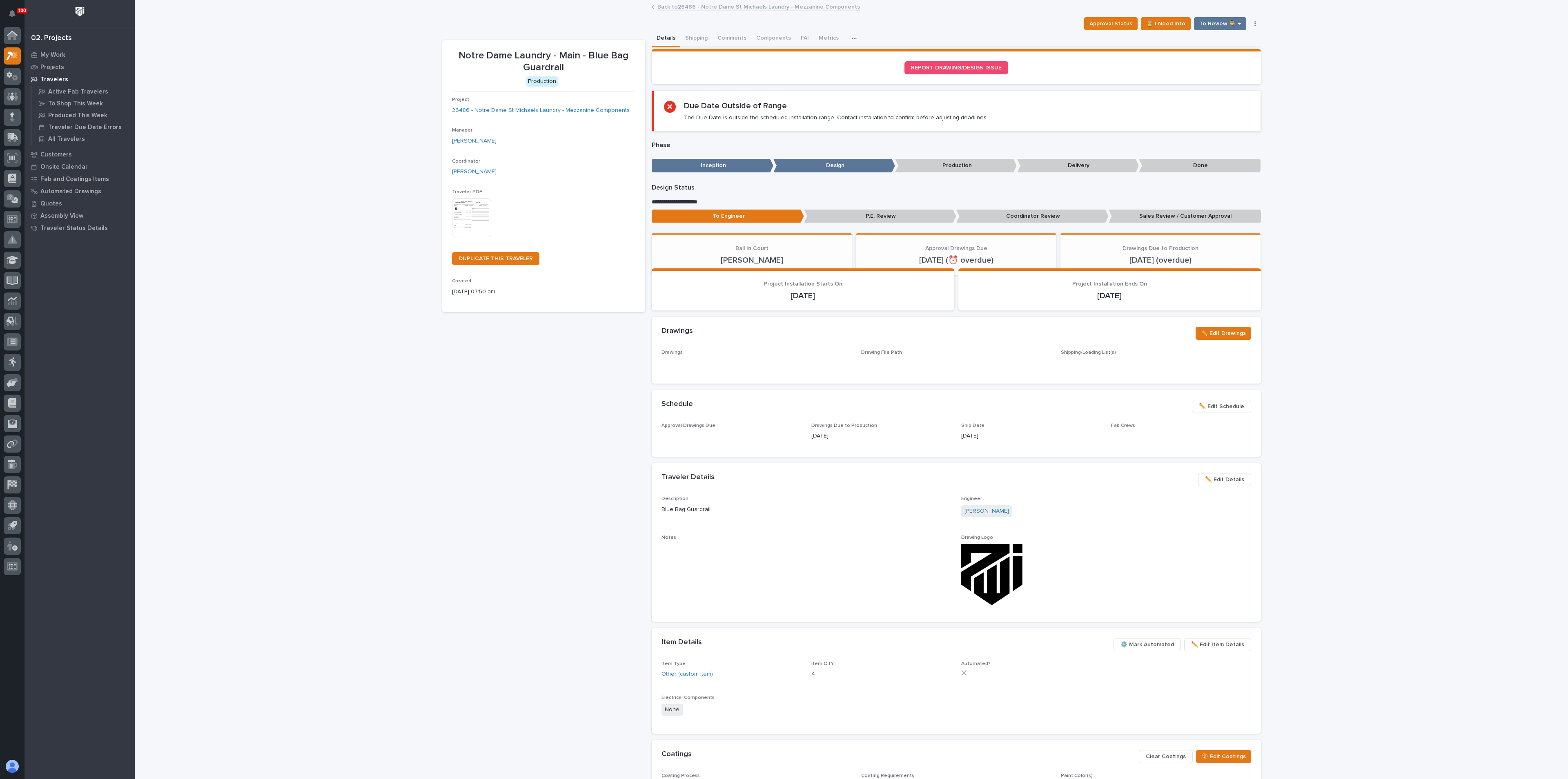
click at [461, 213] on img at bounding box center [471, 217] width 39 height 39
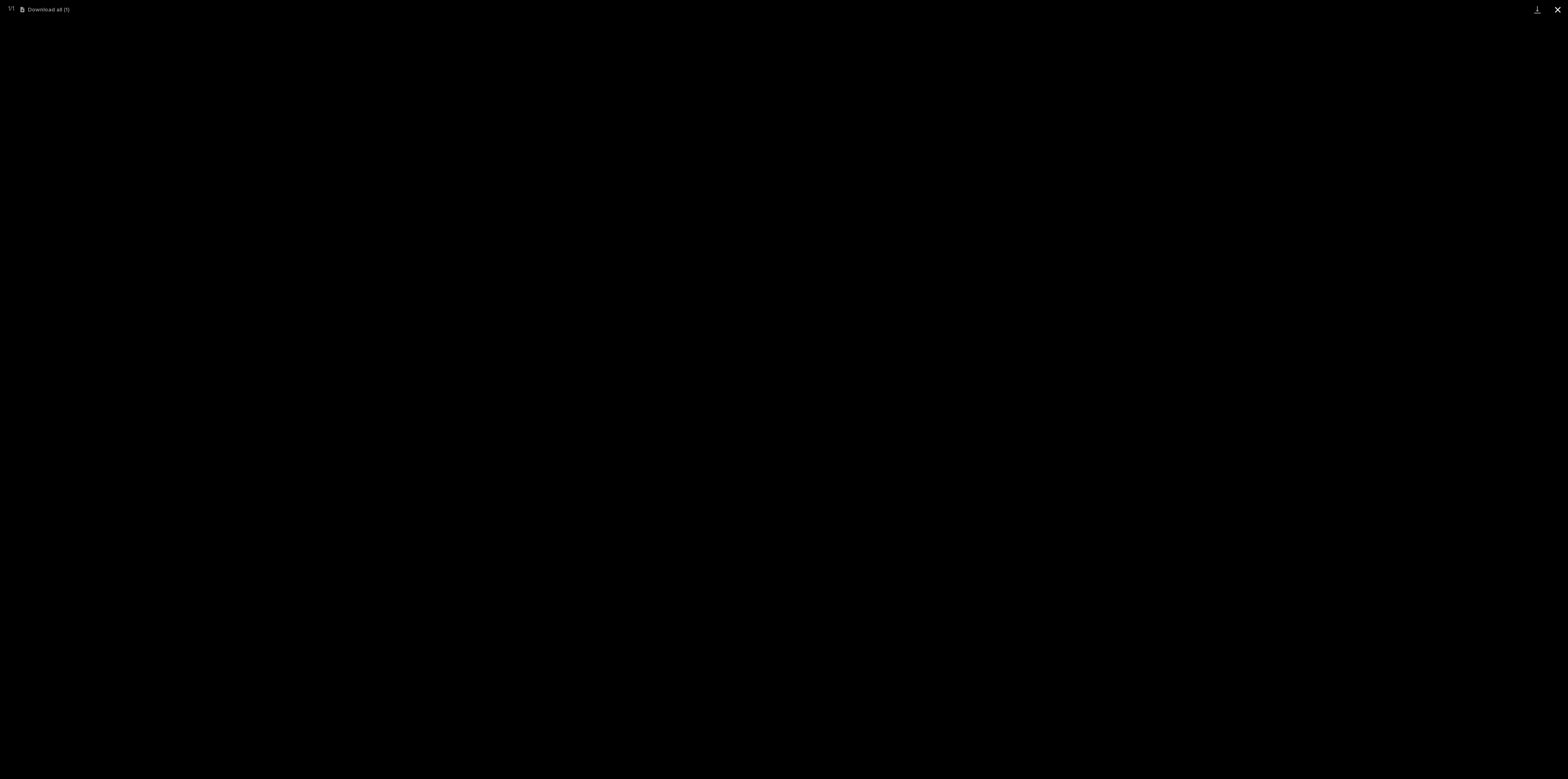
click at [1563, 8] on button "Close gallery" at bounding box center [1557, 9] width 21 height 19
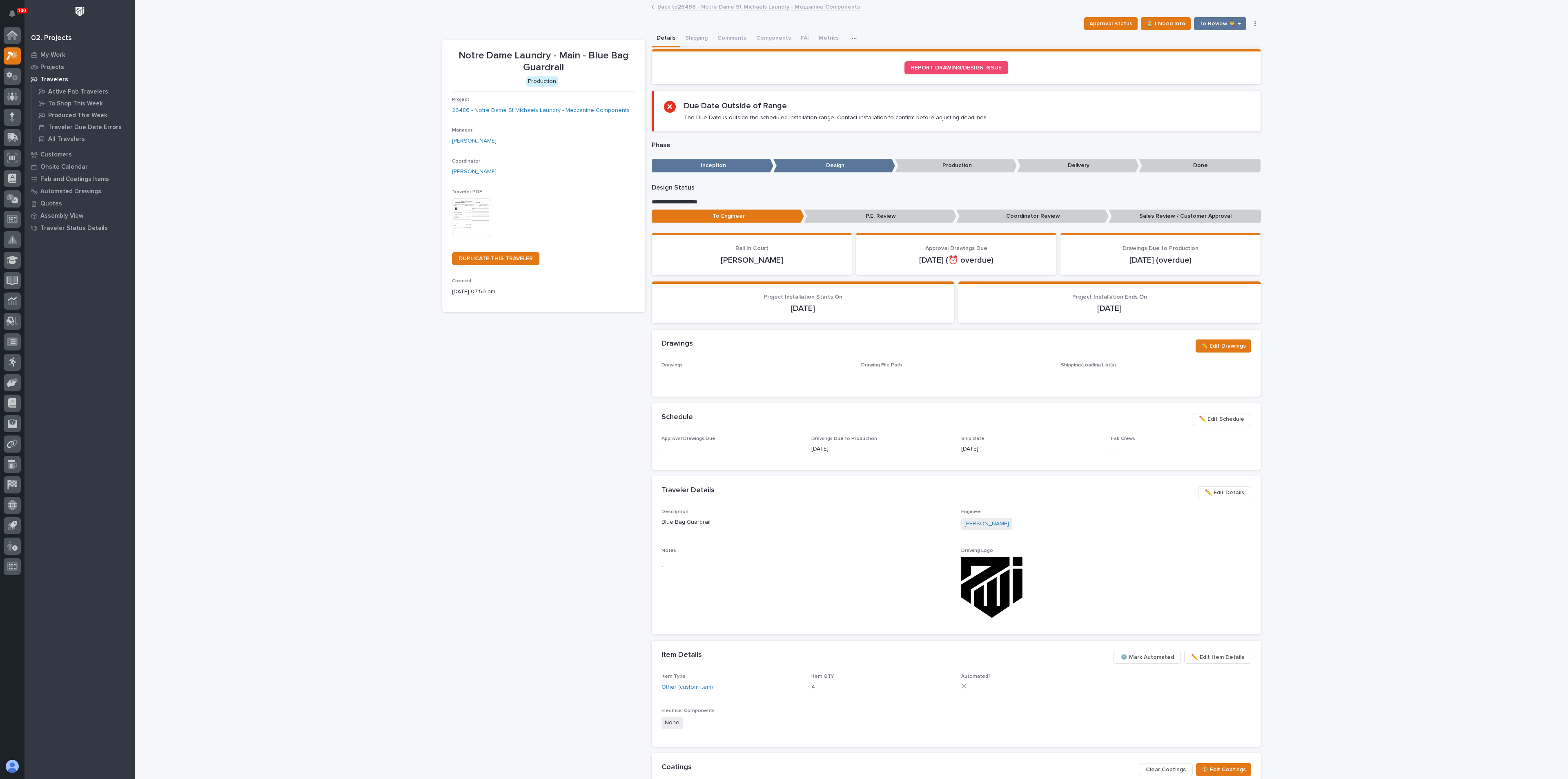
drag, startPoint x: 417, startPoint y: 116, endPoint x: 392, endPoint y: 119, distance: 25.2
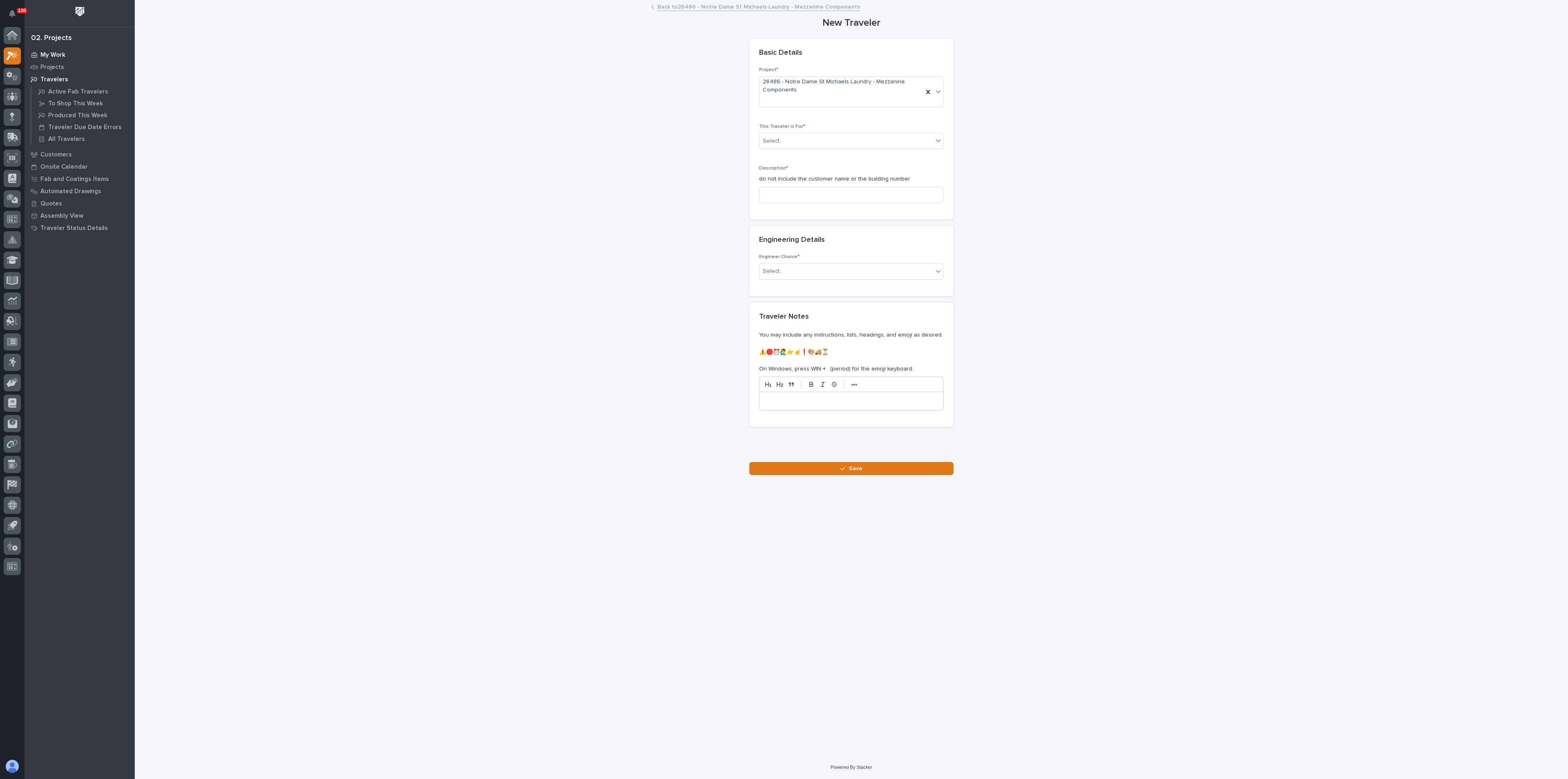
click at [58, 55] on p "My Work" at bounding box center [52, 55] width 25 height 7
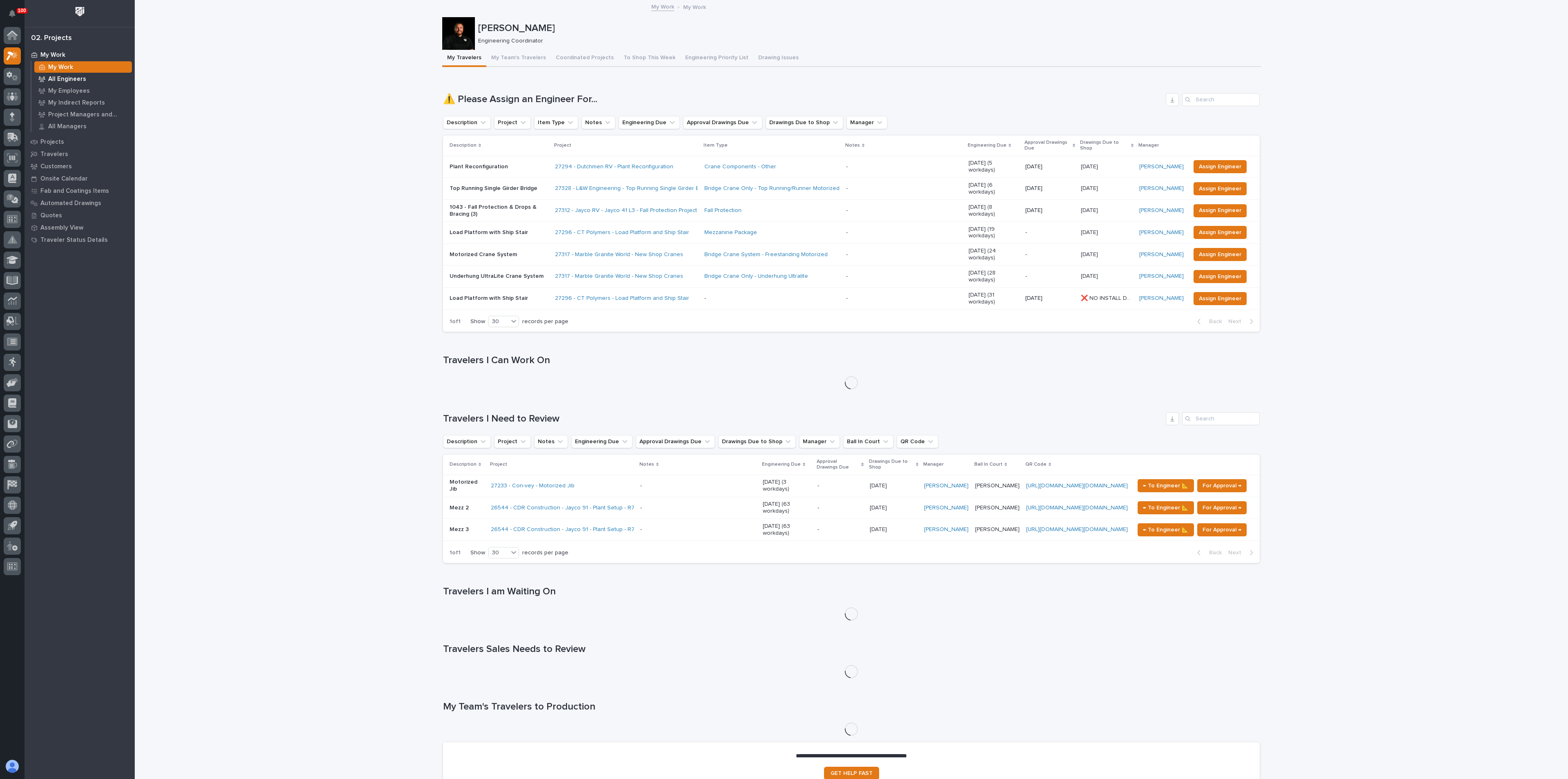
click at [74, 80] on p "All Engineers" at bounding box center [67, 79] width 38 height 7
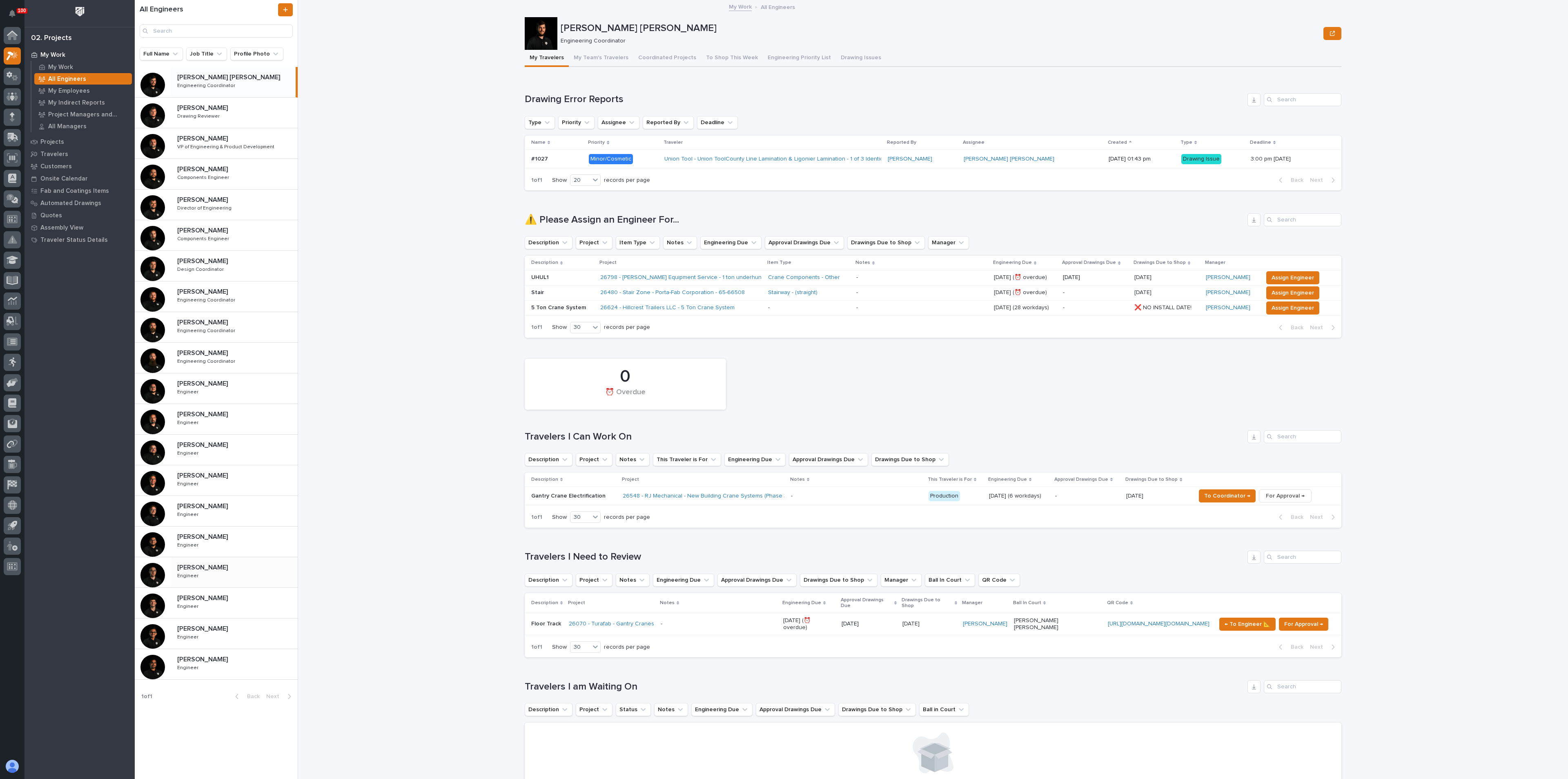
click at [189, 573] on p "Engineer" at bounding box center [189, 575] width 23 height 7
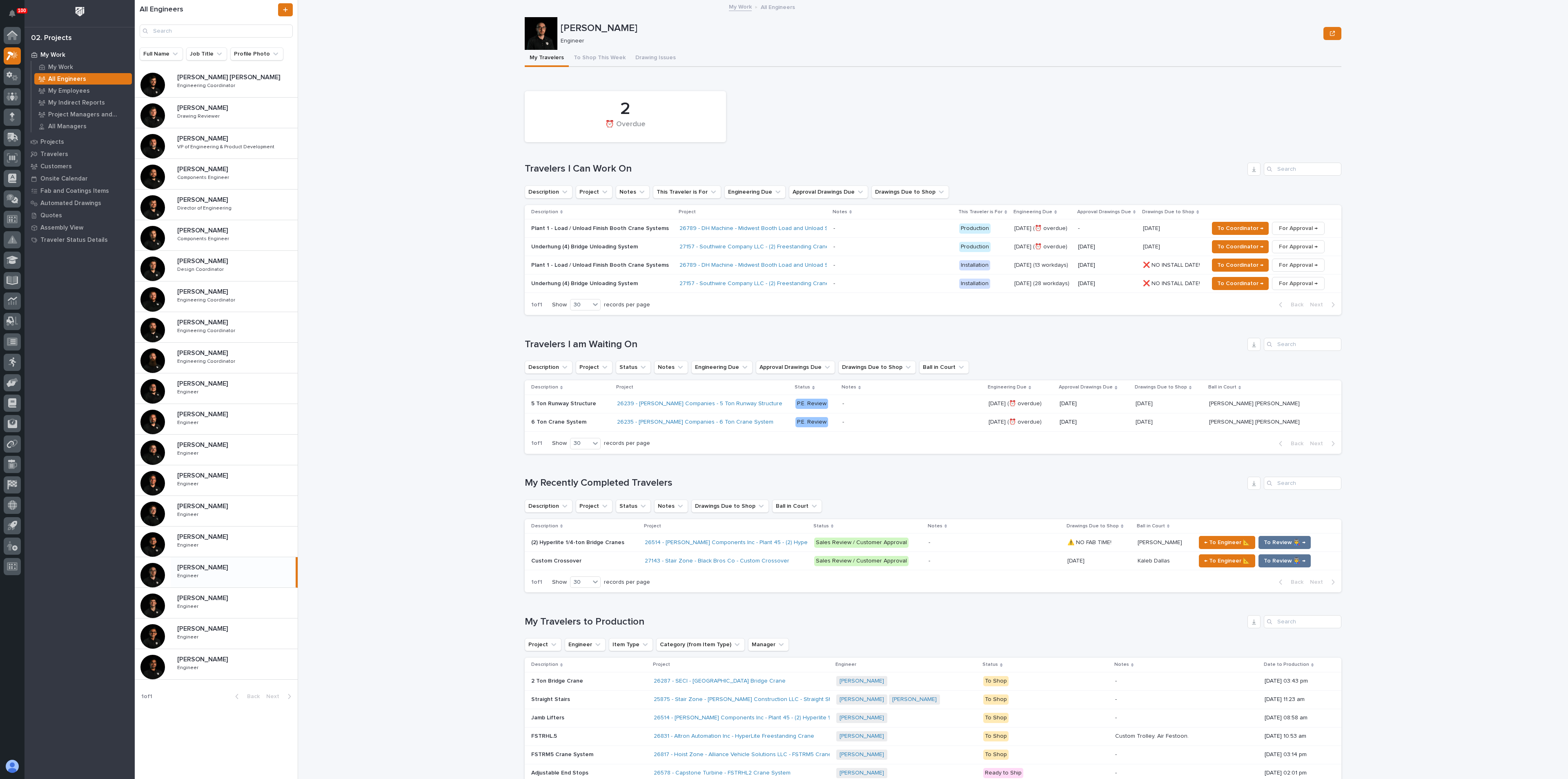
click at [1073, 155] on div "2 ⏰ Overdue Travelers I Can Work On Description Project Notes This Traveler is …" at bounding box center [933, 201] width 817 height 229
click at [74, 64] on div "My Work" at bounding box center [83, 66] width 98 height 11
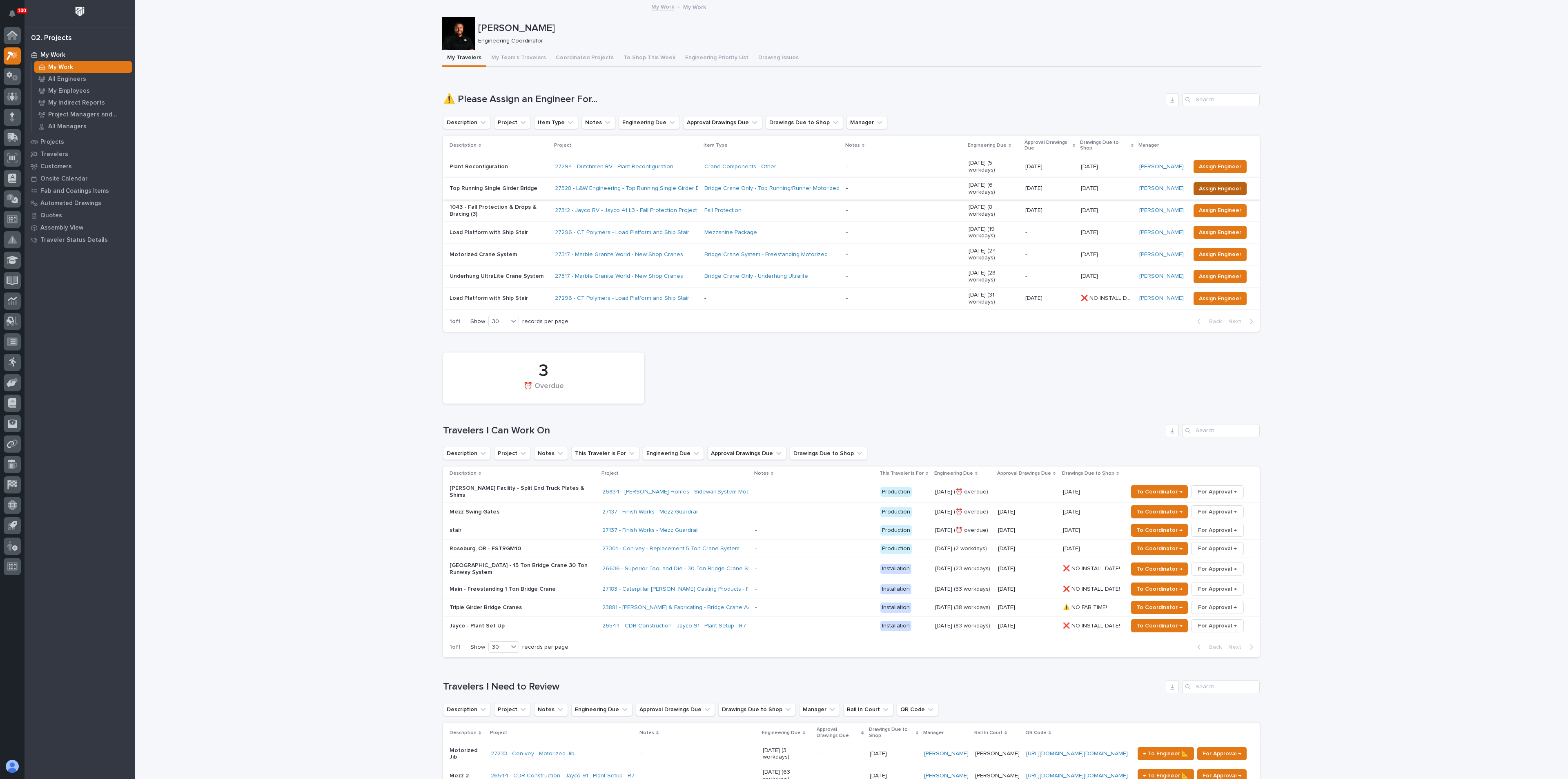
click at [1213, 184] on span "Assign Engineer" at bounding box center [1221, 189] width 43 height 10
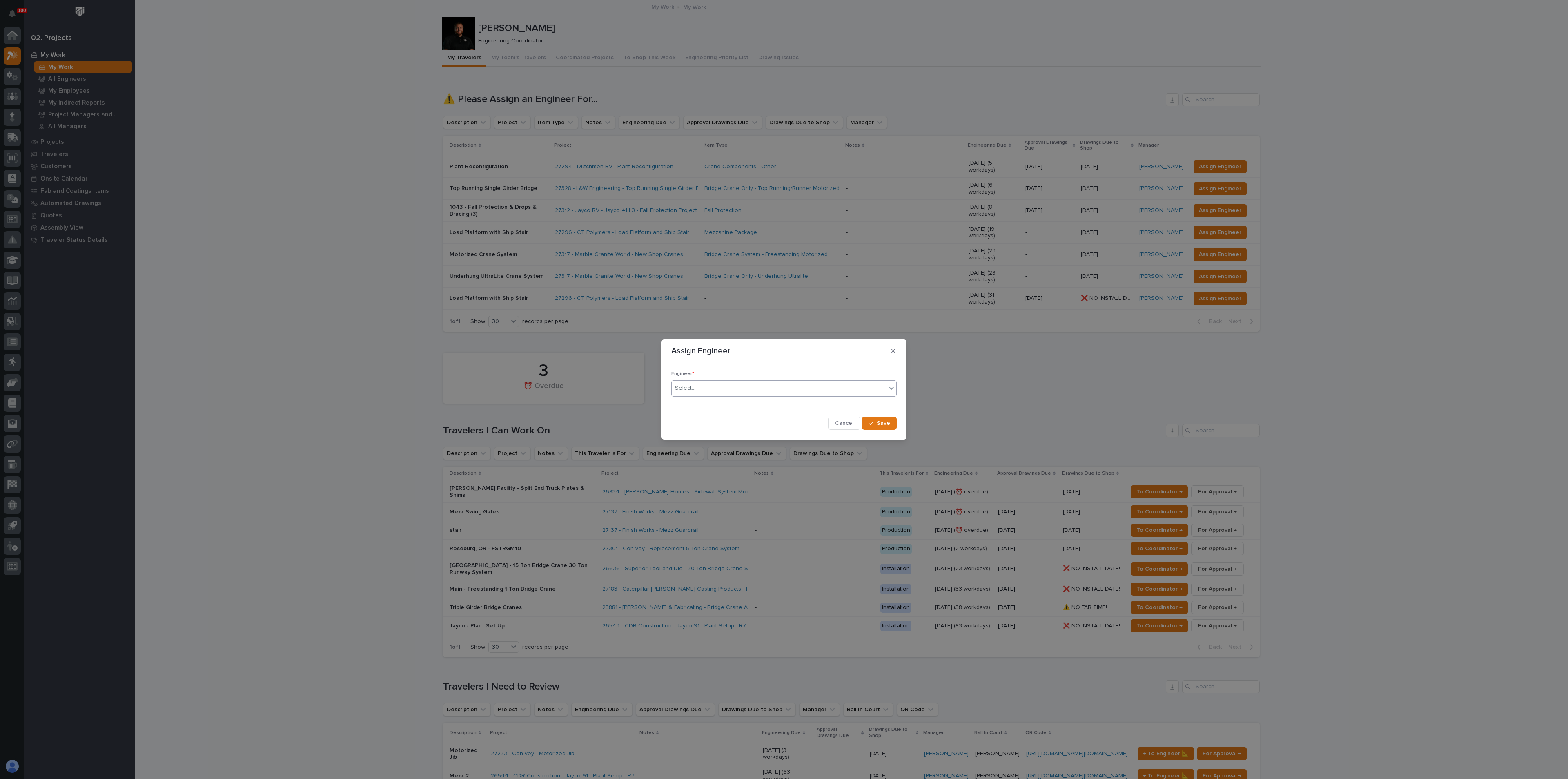
click at [773, 386] on div "Select..." at bounding box center [779, 388] width 215 height 13
type input "*******"
click at [886, 428] on button "Save" at bounding box center [880, 423] width 35 height 13
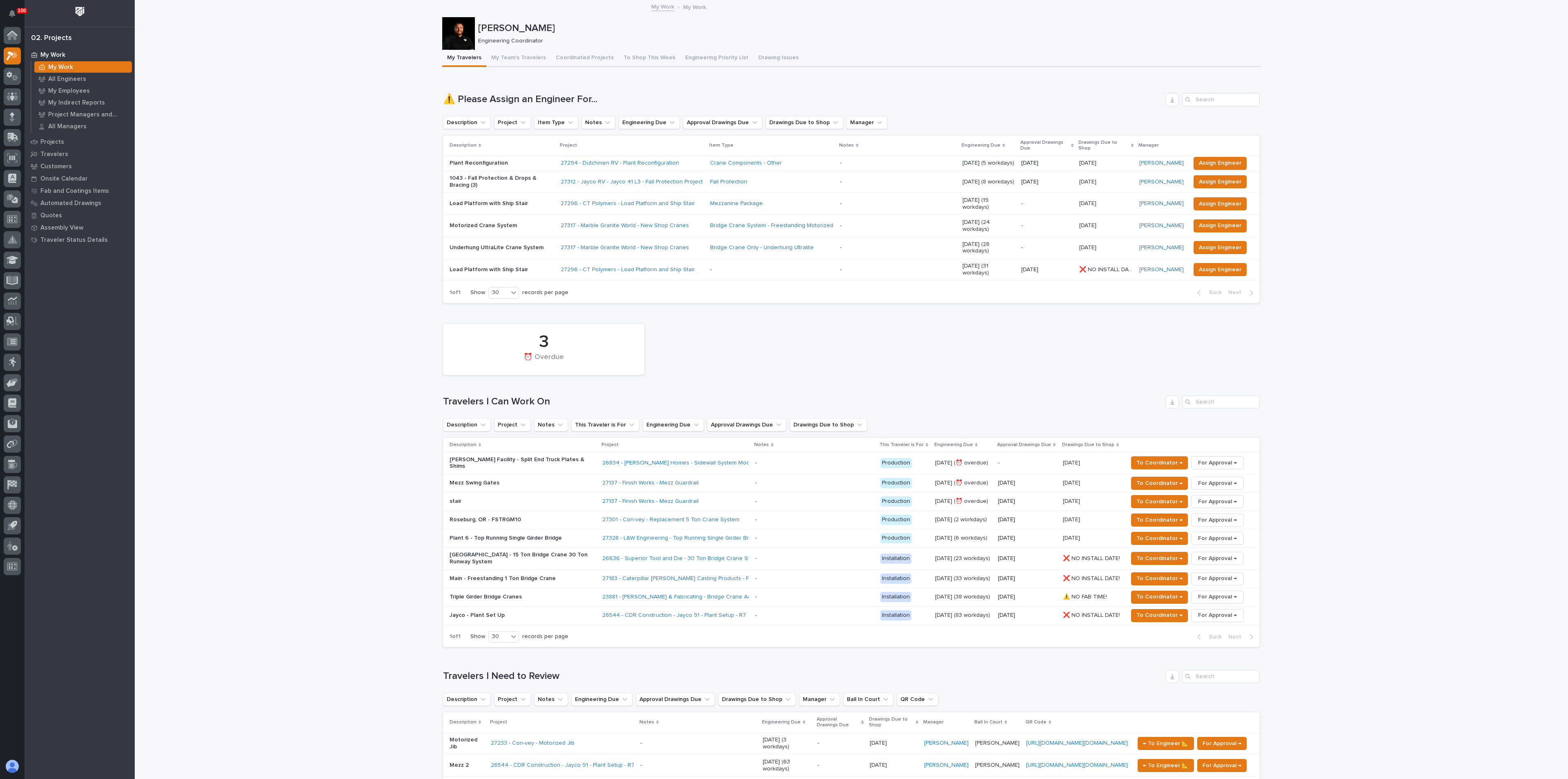
click at [578, 552] on p "[GEOGRAPHIC_DATA] - 15 Ton Bridge Crane 30 Ton Runway System" at bounding box center [521, 558] width 143 height 14
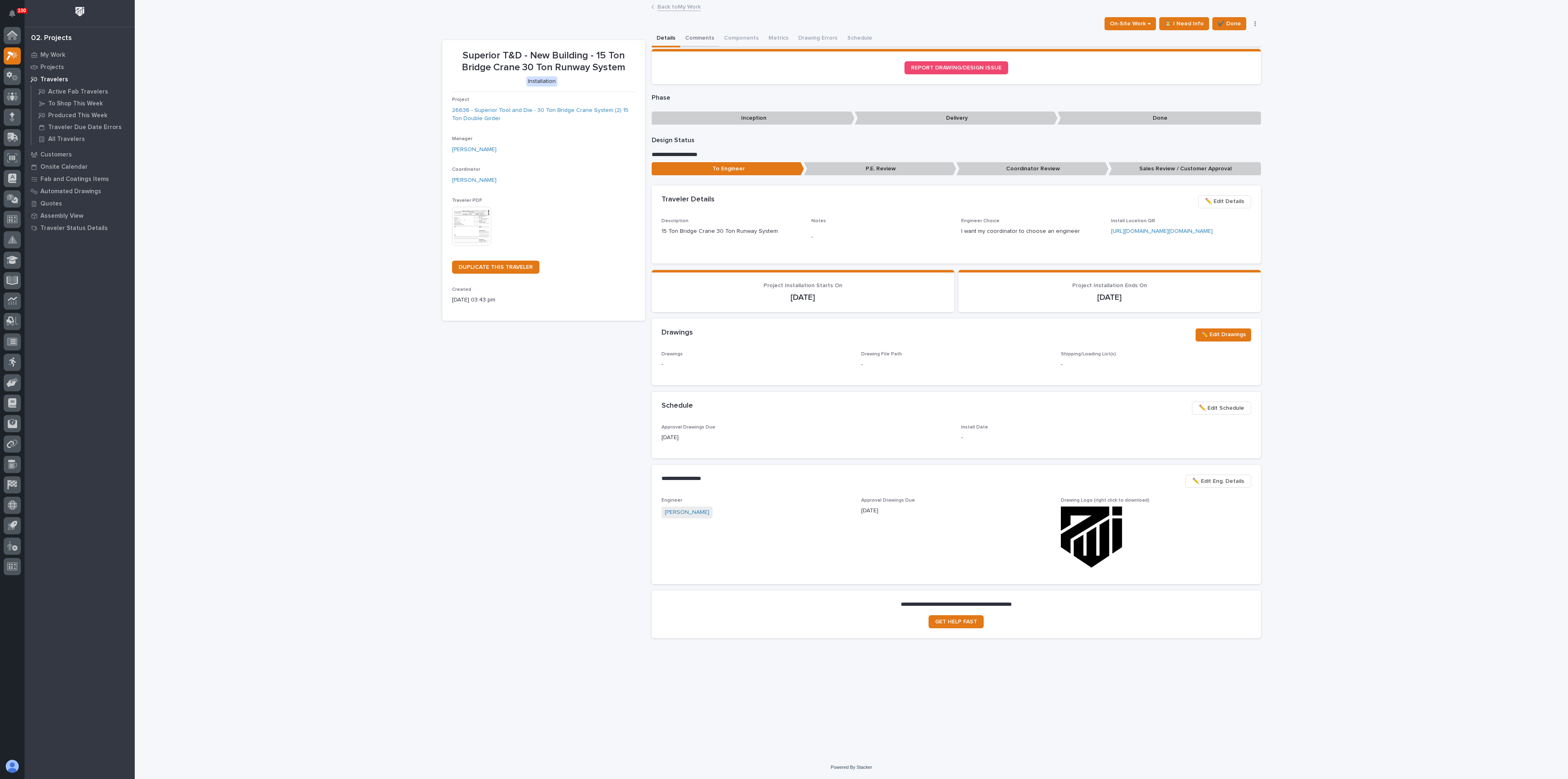
click at [701, 35] on button "Comments" at bounding box center [700, 39] width 39 height 17
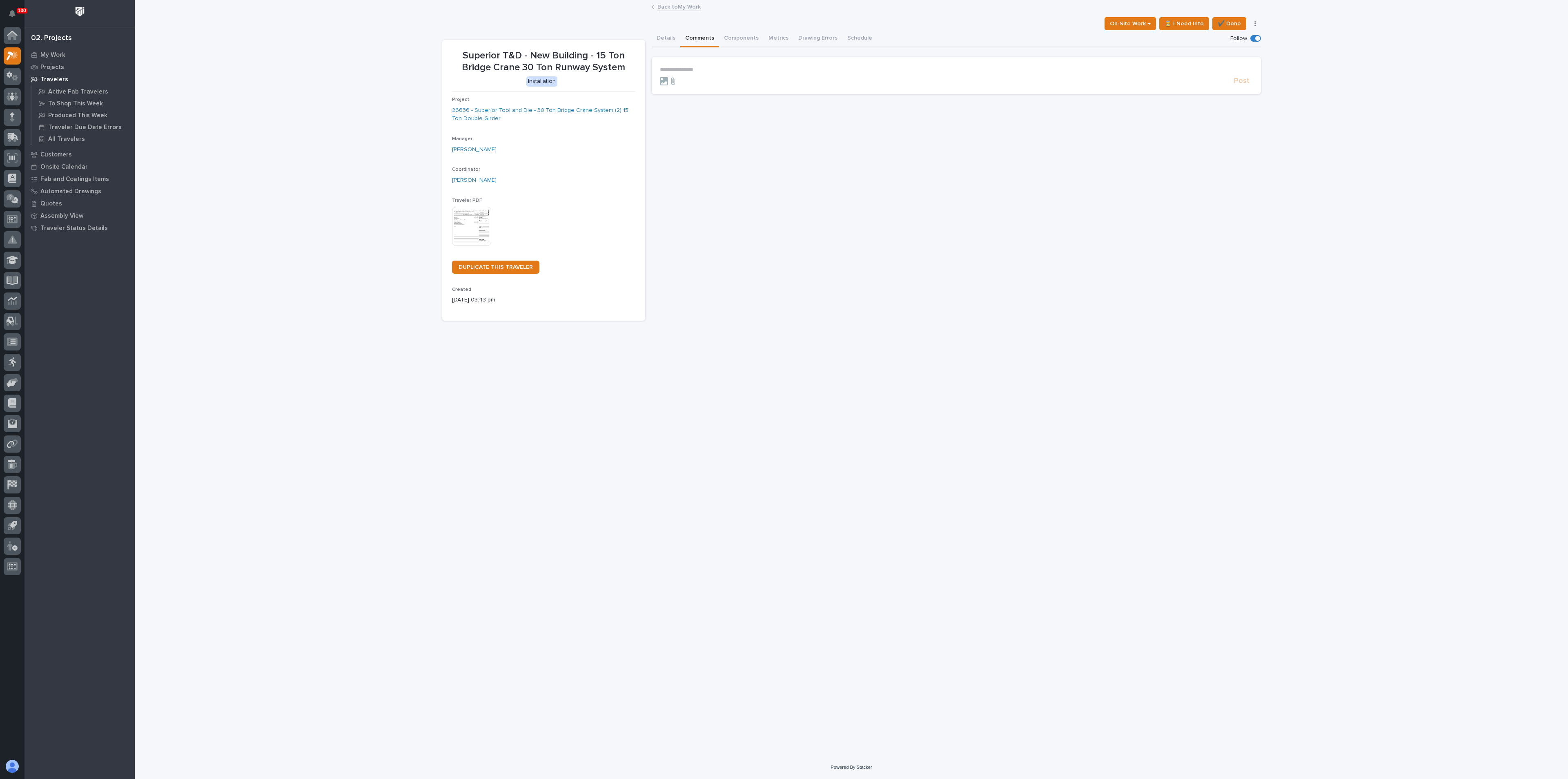
click at [700, 70] on p "**********" at bounding box center [956, 70] width 593 height 7
click at [1242, 98] on span "Post" at bounding box center [1241, 98] width 15 height 9
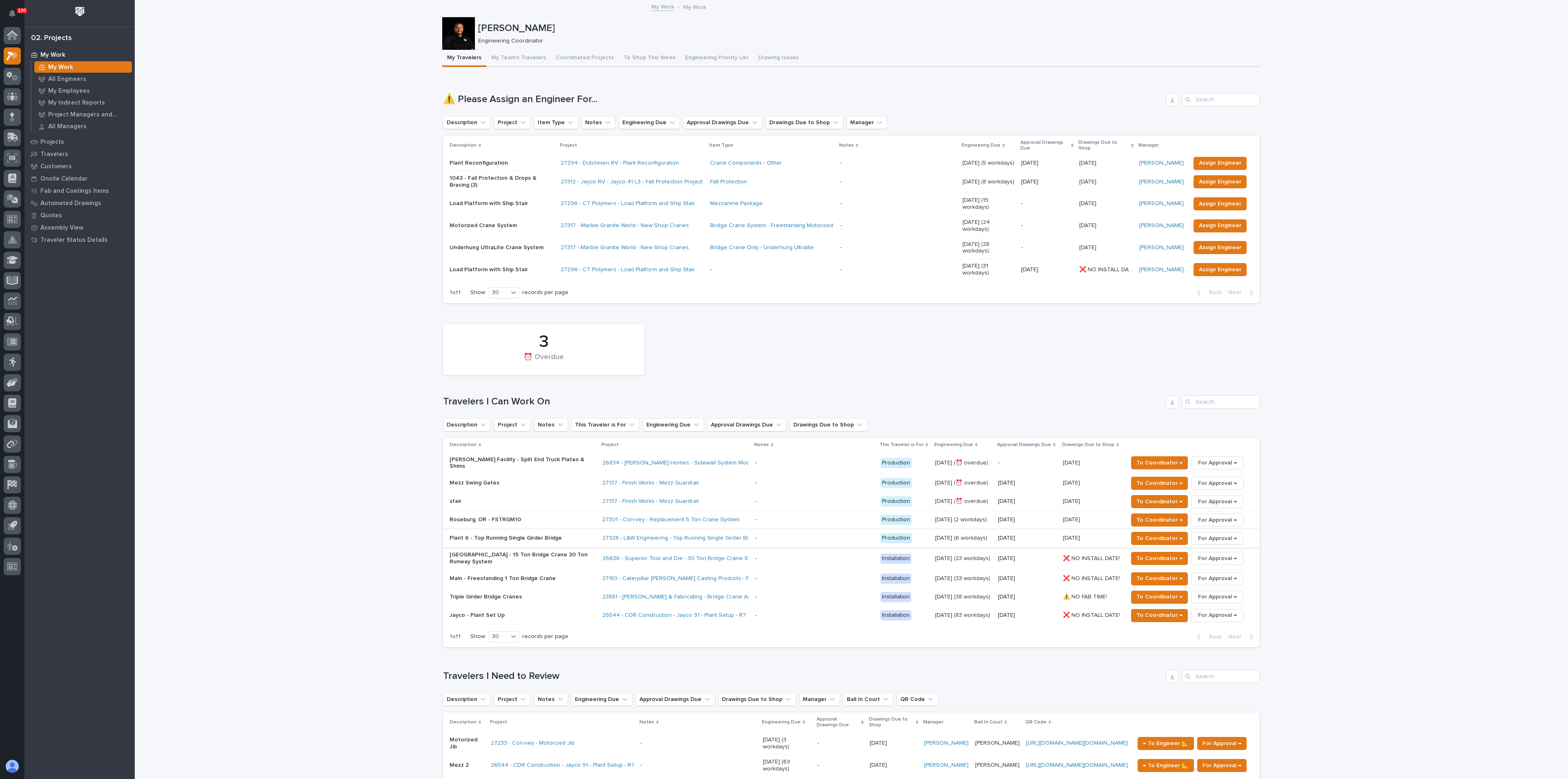
click at [1198, 534] on span "For Approval →" at bounding box center [1217, 538] width 39 height 10
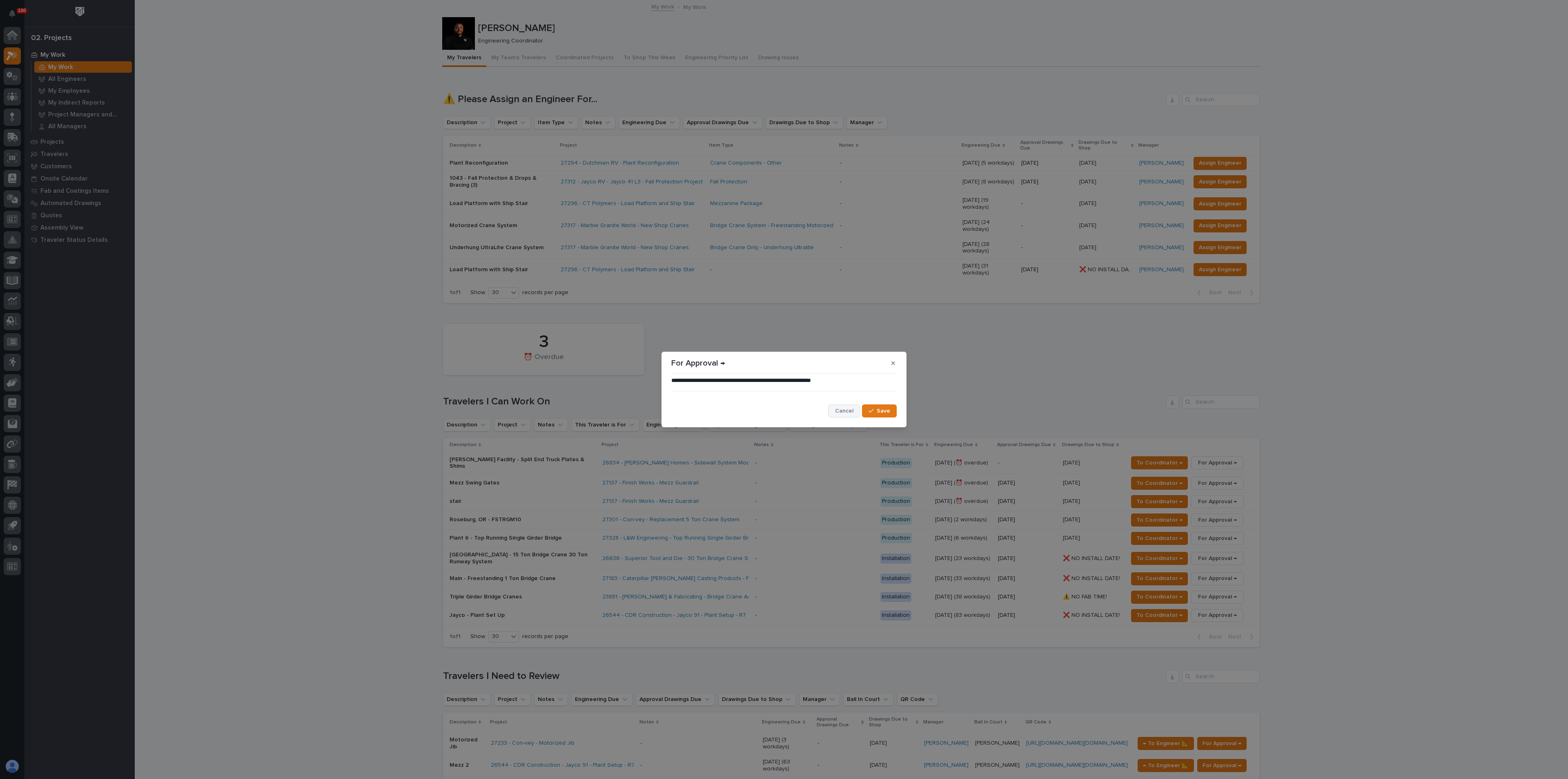
click at [850, 411] on span "Cancel" at bounding box center [844, 411] width 19 height 7
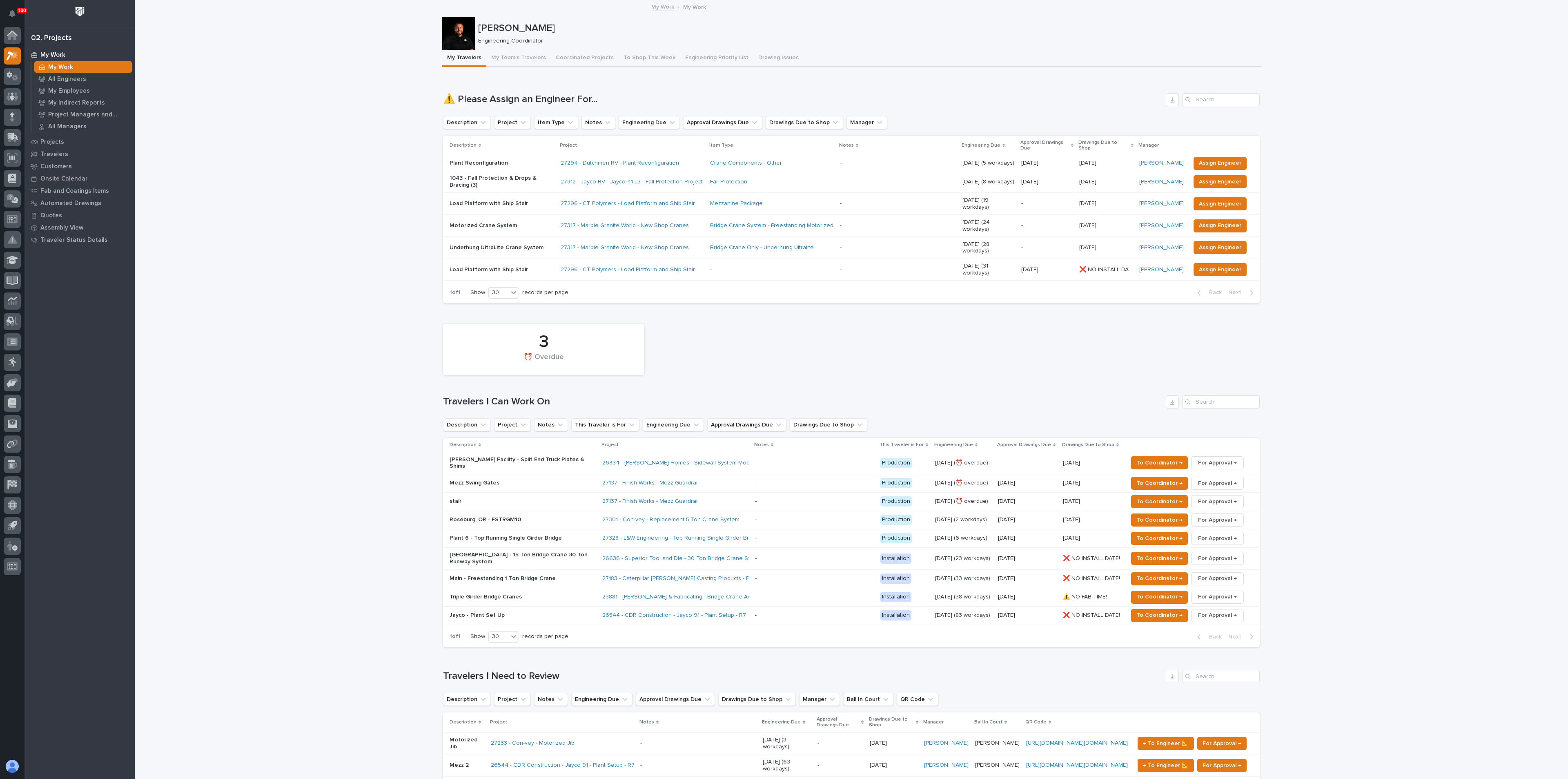
click at [518, 535] on p "Plant 6 - Top Running Single Girder Bridge" at bounding box center [521, 538] width 143 height 7
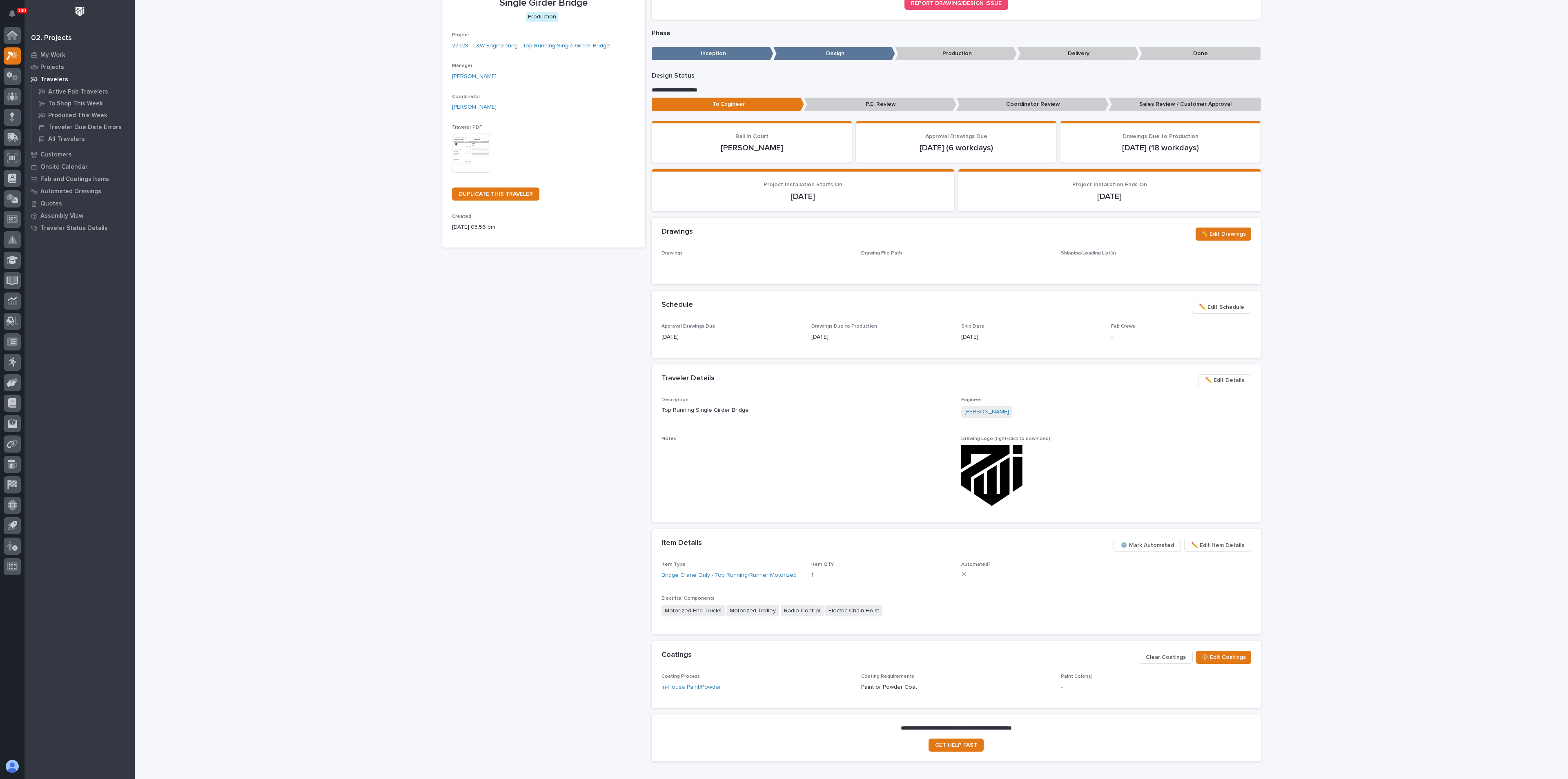
scroll to position [118, 0]
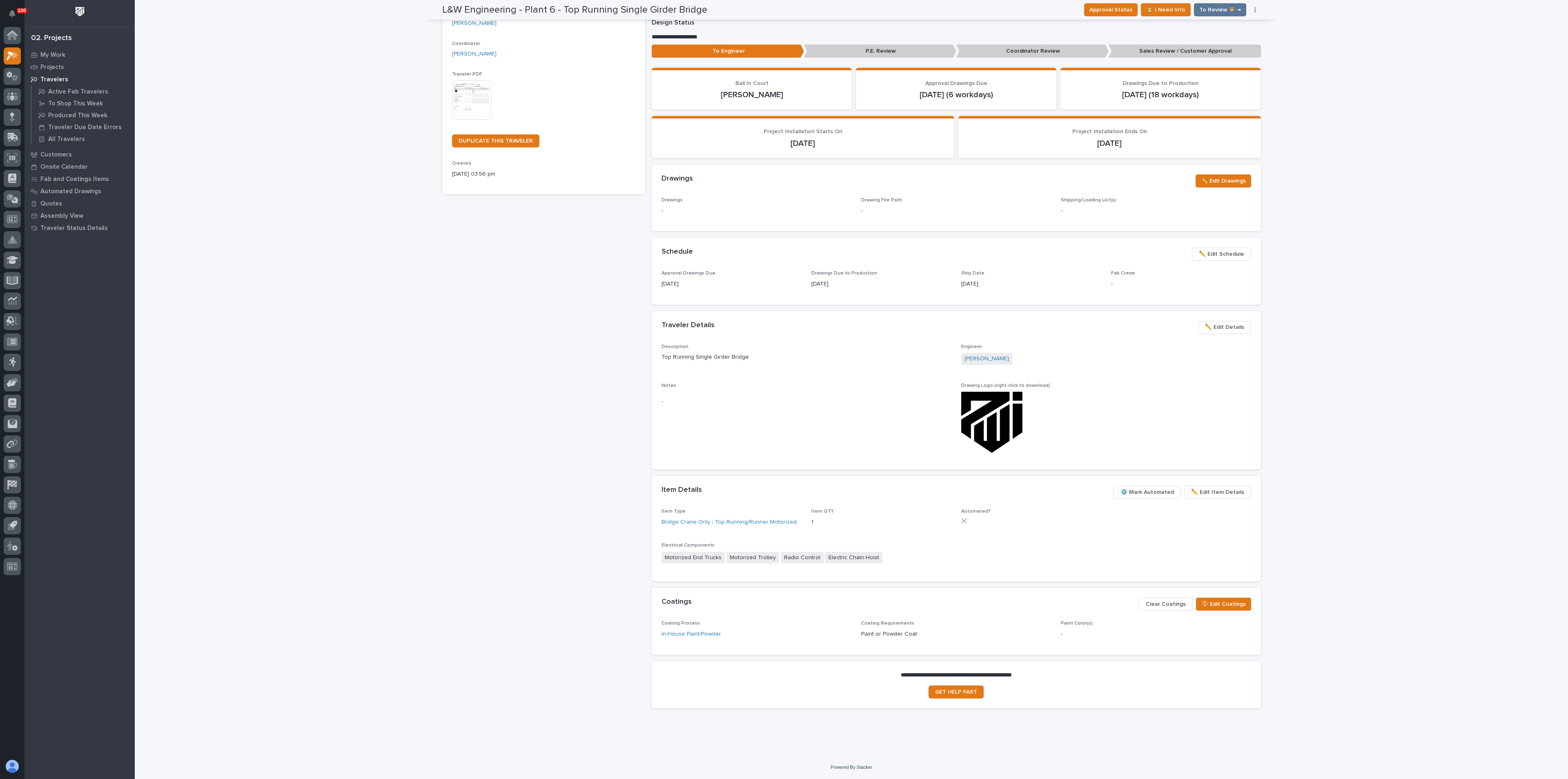
click at [1141, 491] on span "⚙️ Mark Automated" at bounding box center [1147, 492] width 54 height 10
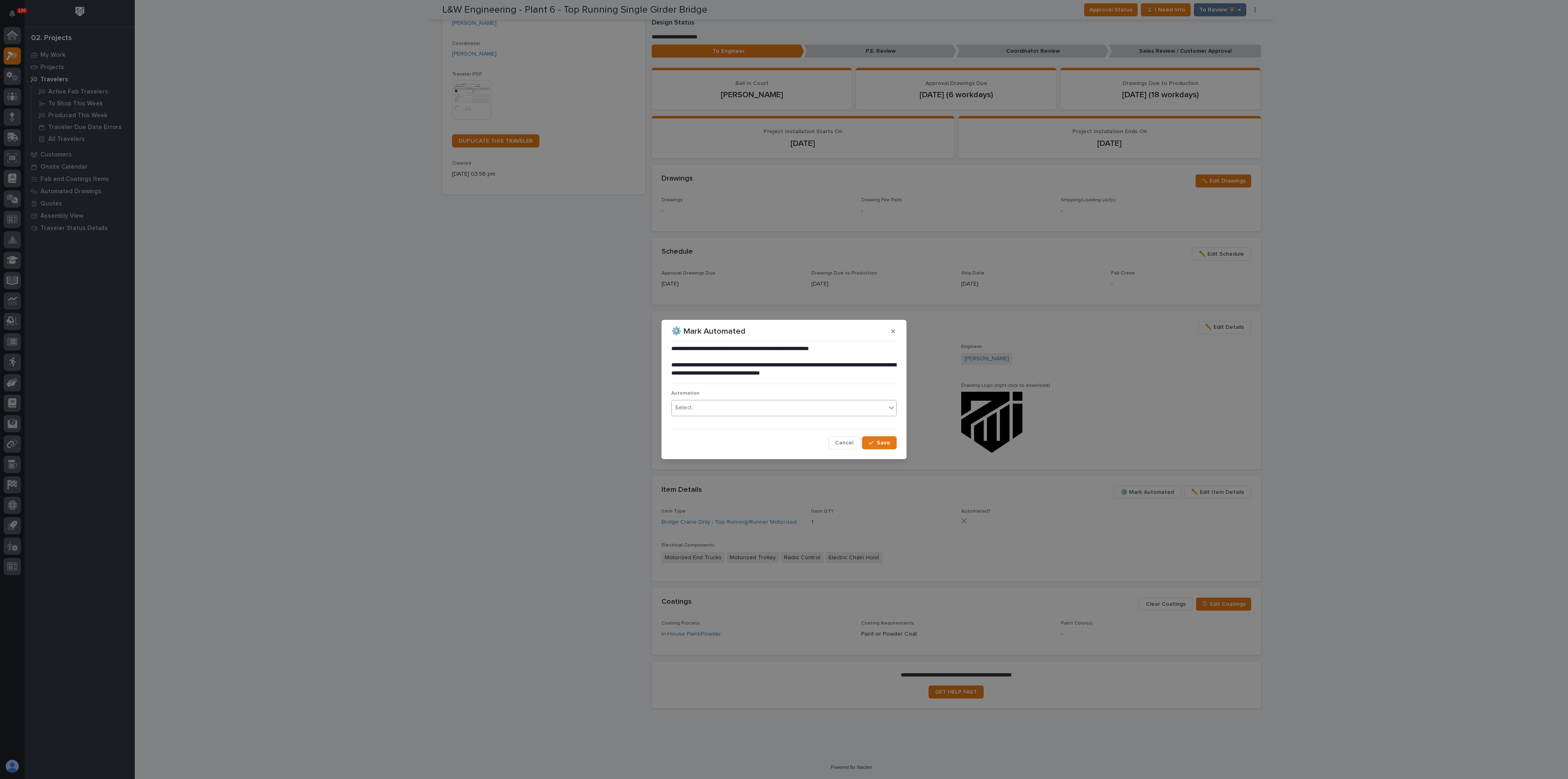
click at [758, 404] on div "Select..." at bounding box center [779, 408] width 215 height 13
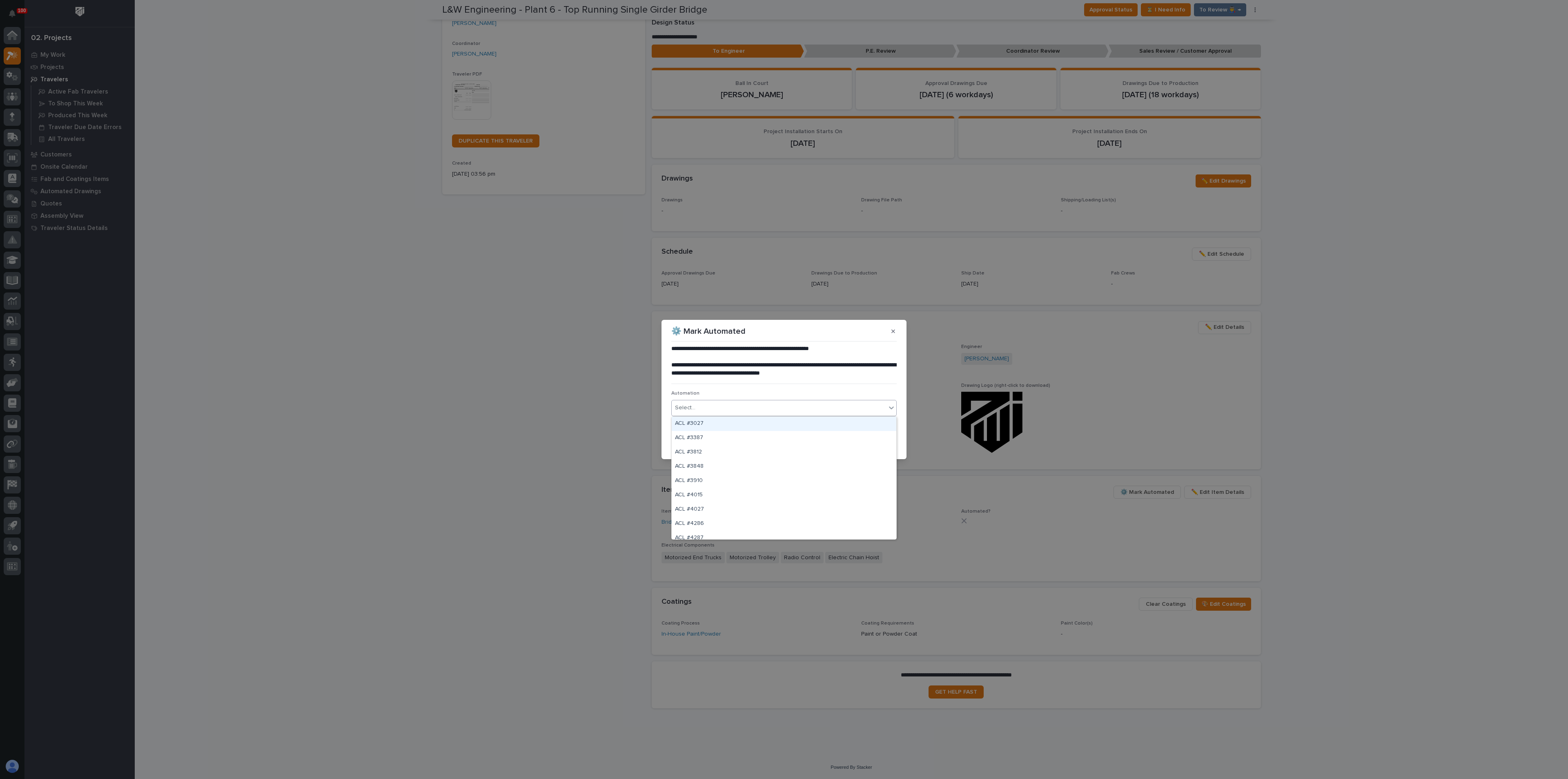
click at [726, 407] on div "Select..." at bounding box center [779, 408] width 215 height 13
type input "**"
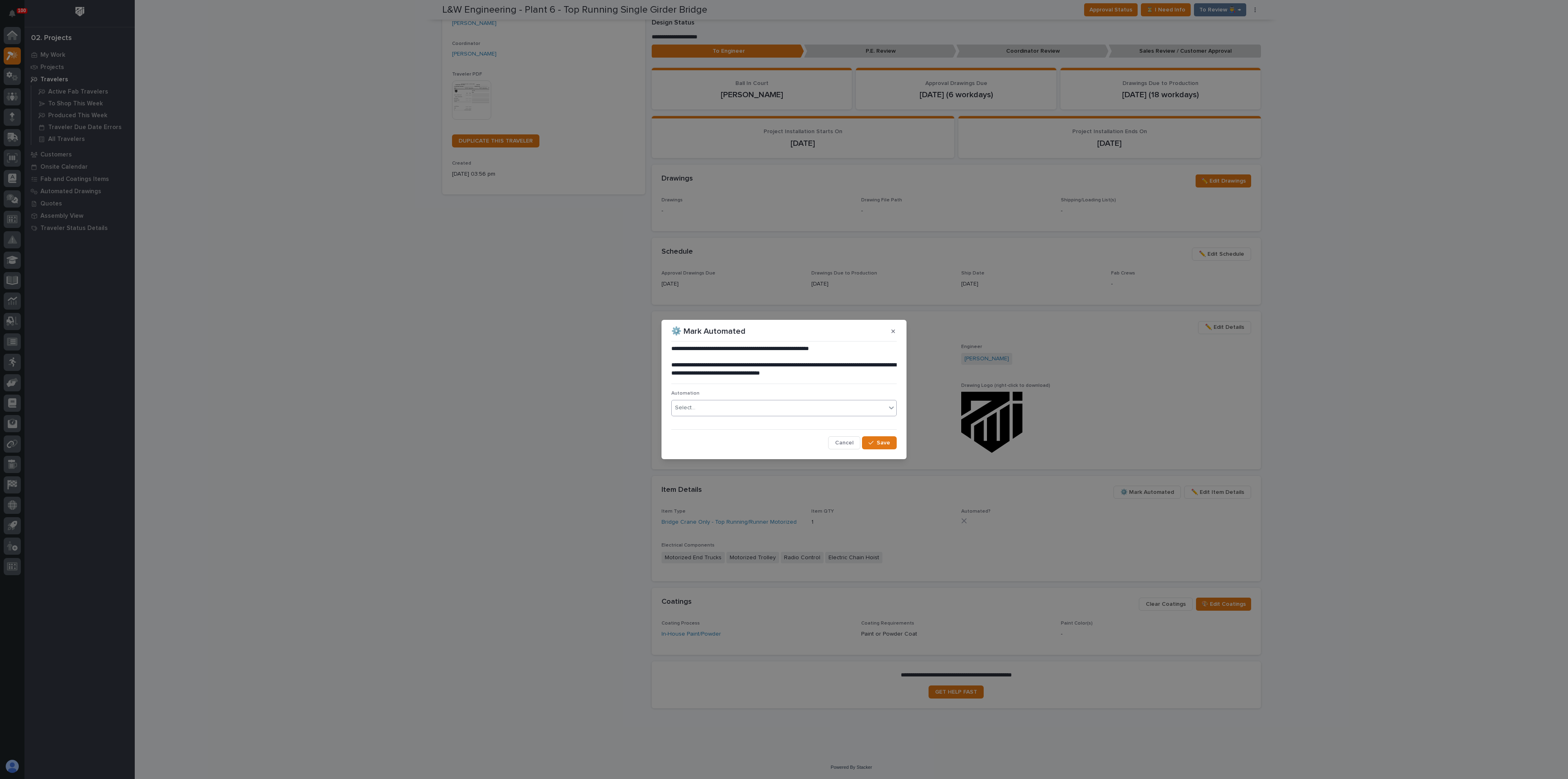
click at [720, 407] on div "Select..." at bounding box center [779, 408] width 215 height 13
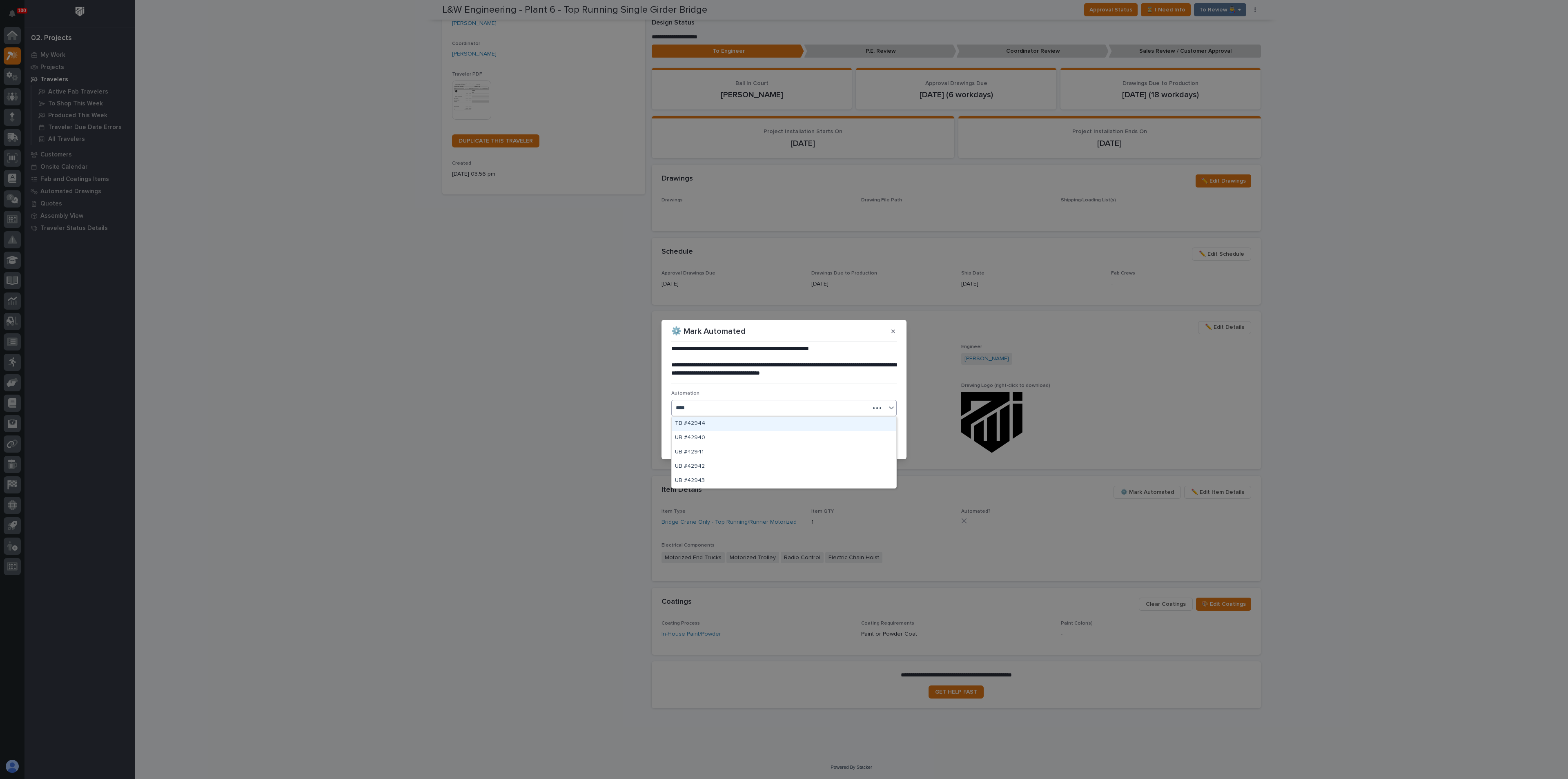
type input "*****"
click at [686, 421] on div "TB #42944" at bounding box center [784, 424] width 225 height 15
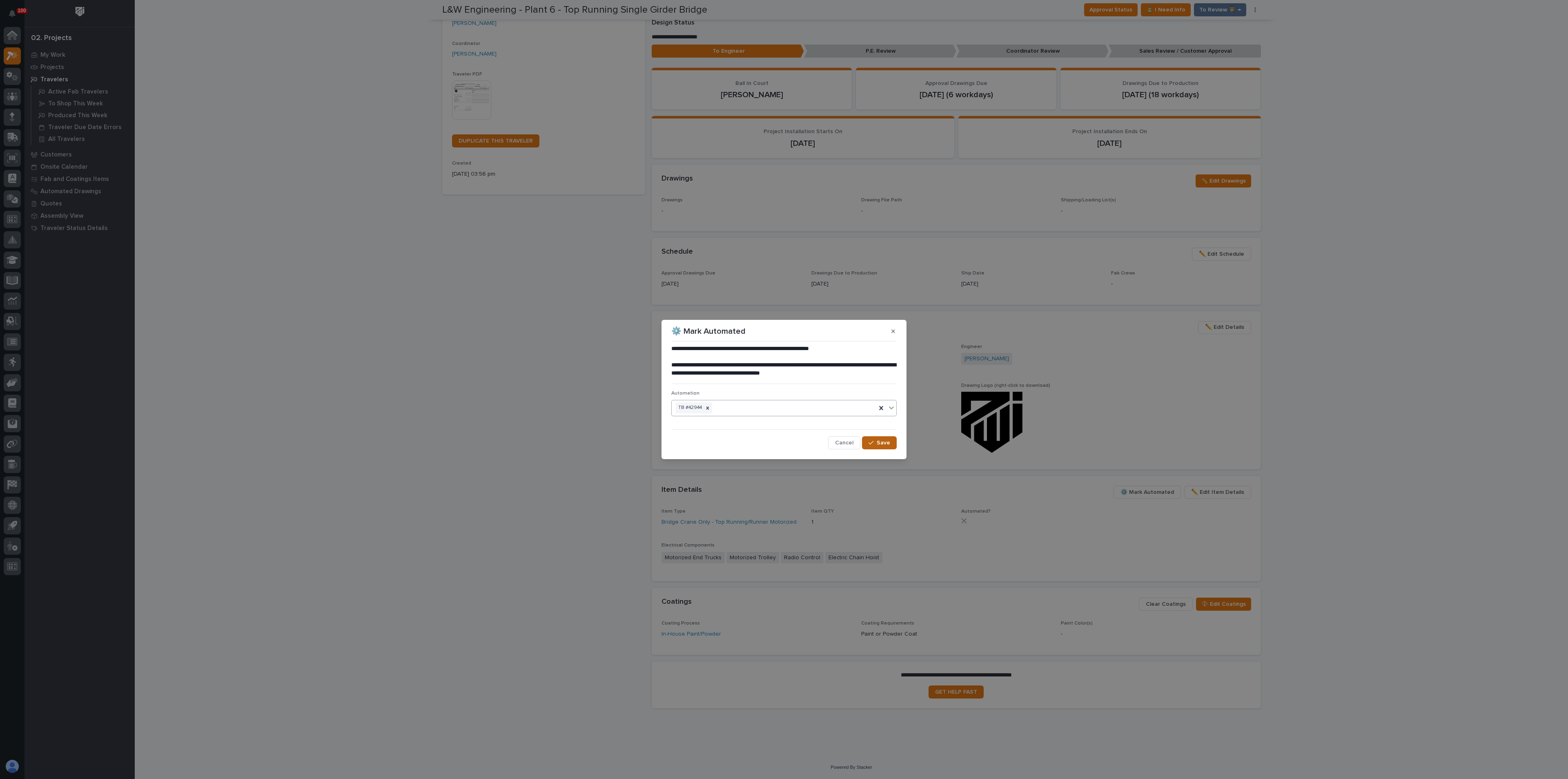
click at [889, 445] on span "Save" at bounding box center [884, 443] width 13 height 7
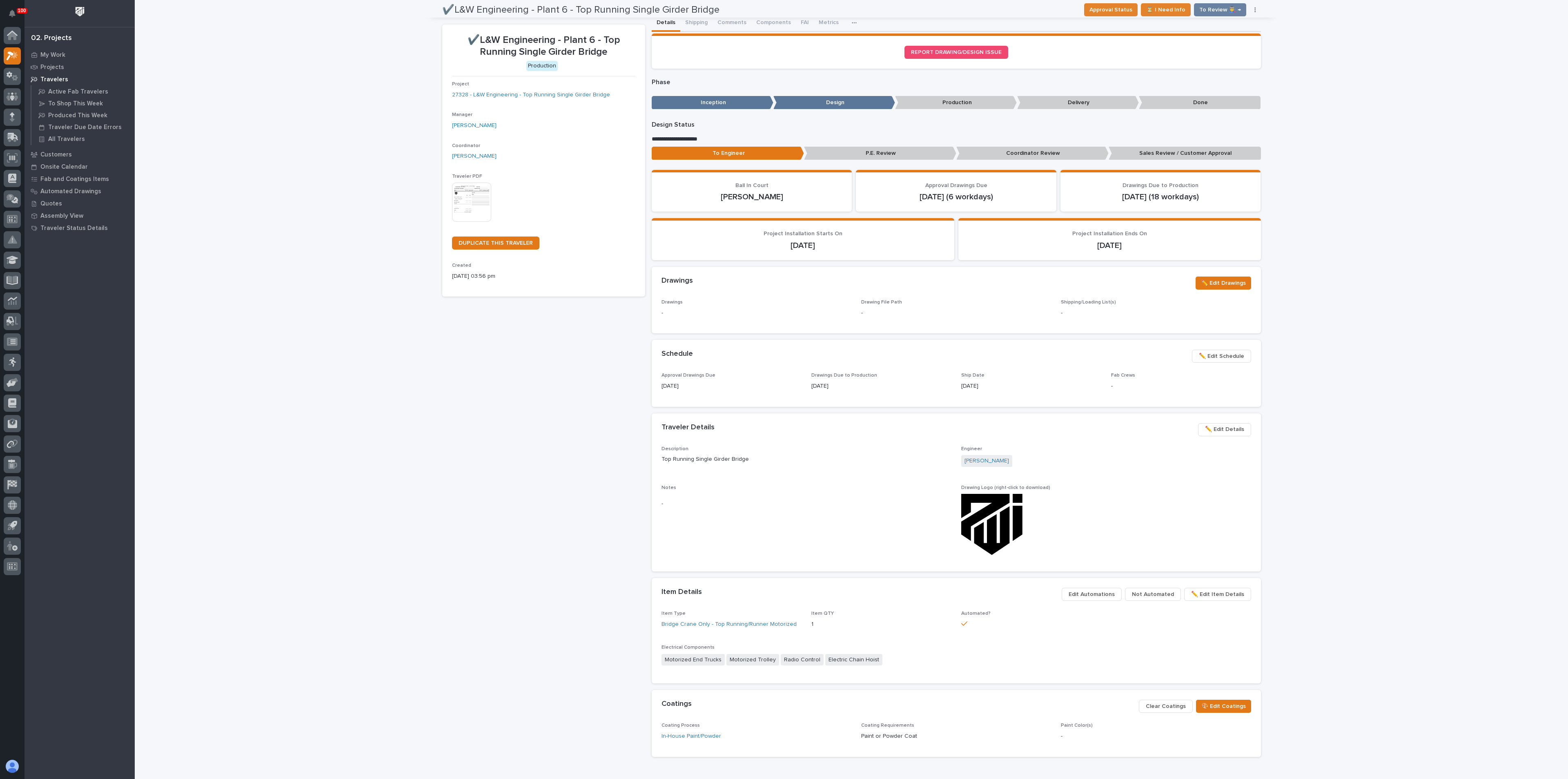
scroll to position [0, 0]
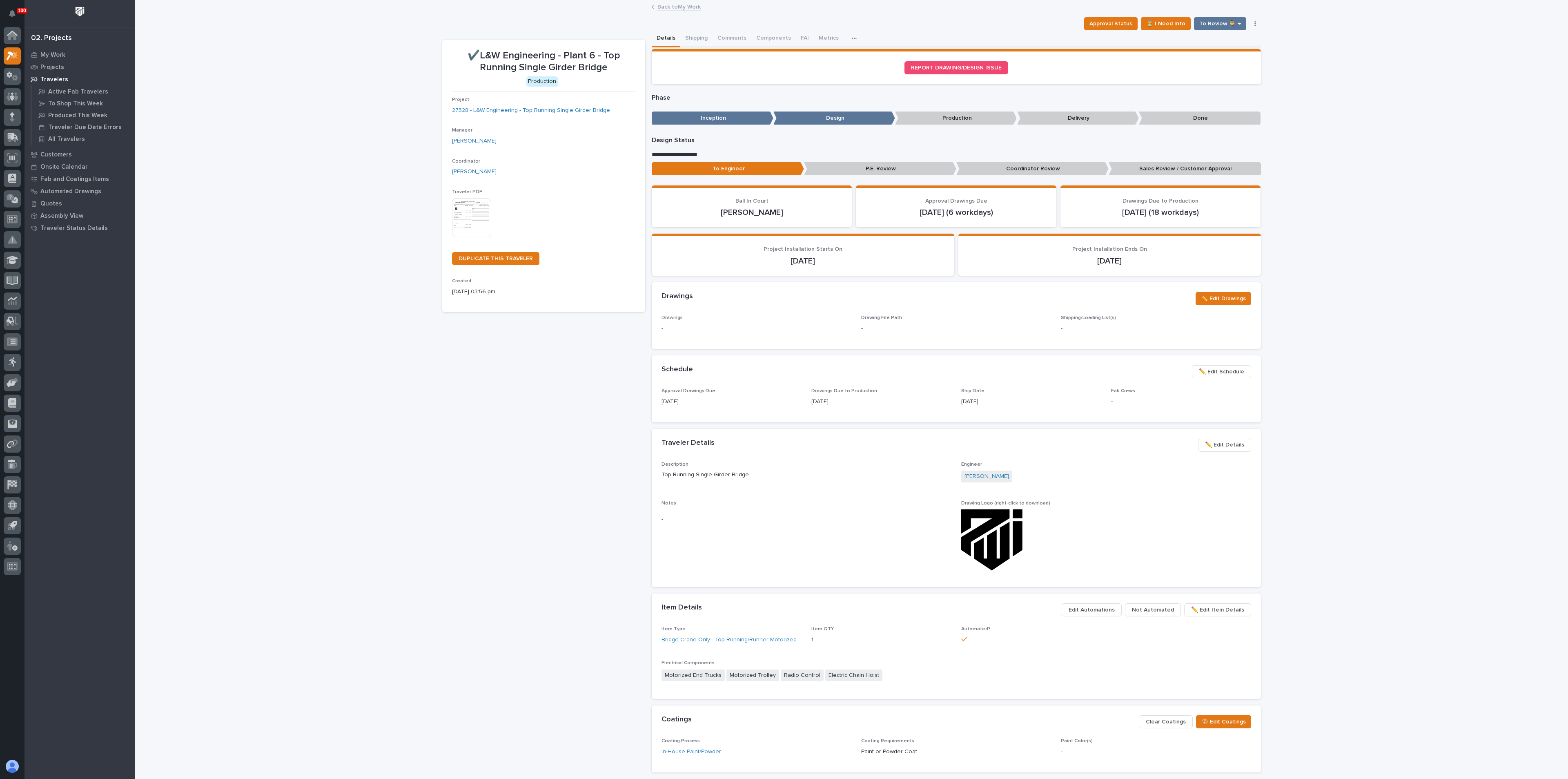
click at [1166, 168] on p "Sales Review / Customer Approval" at bounding box center [1185, 169] width 152 height 13
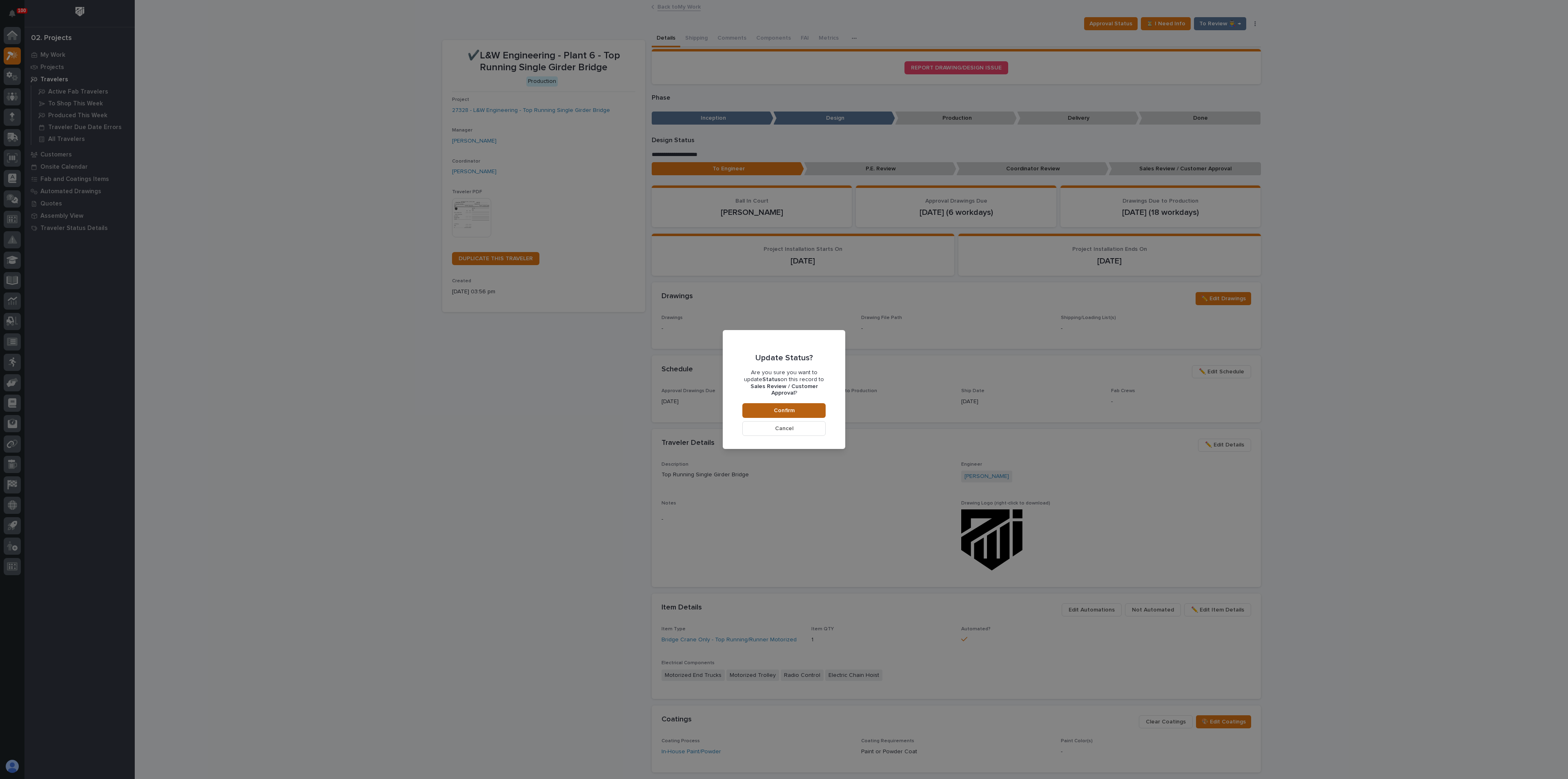
click at [768, 407] on button "Confirm" at bounding box center [783, 411] width 83 height 15
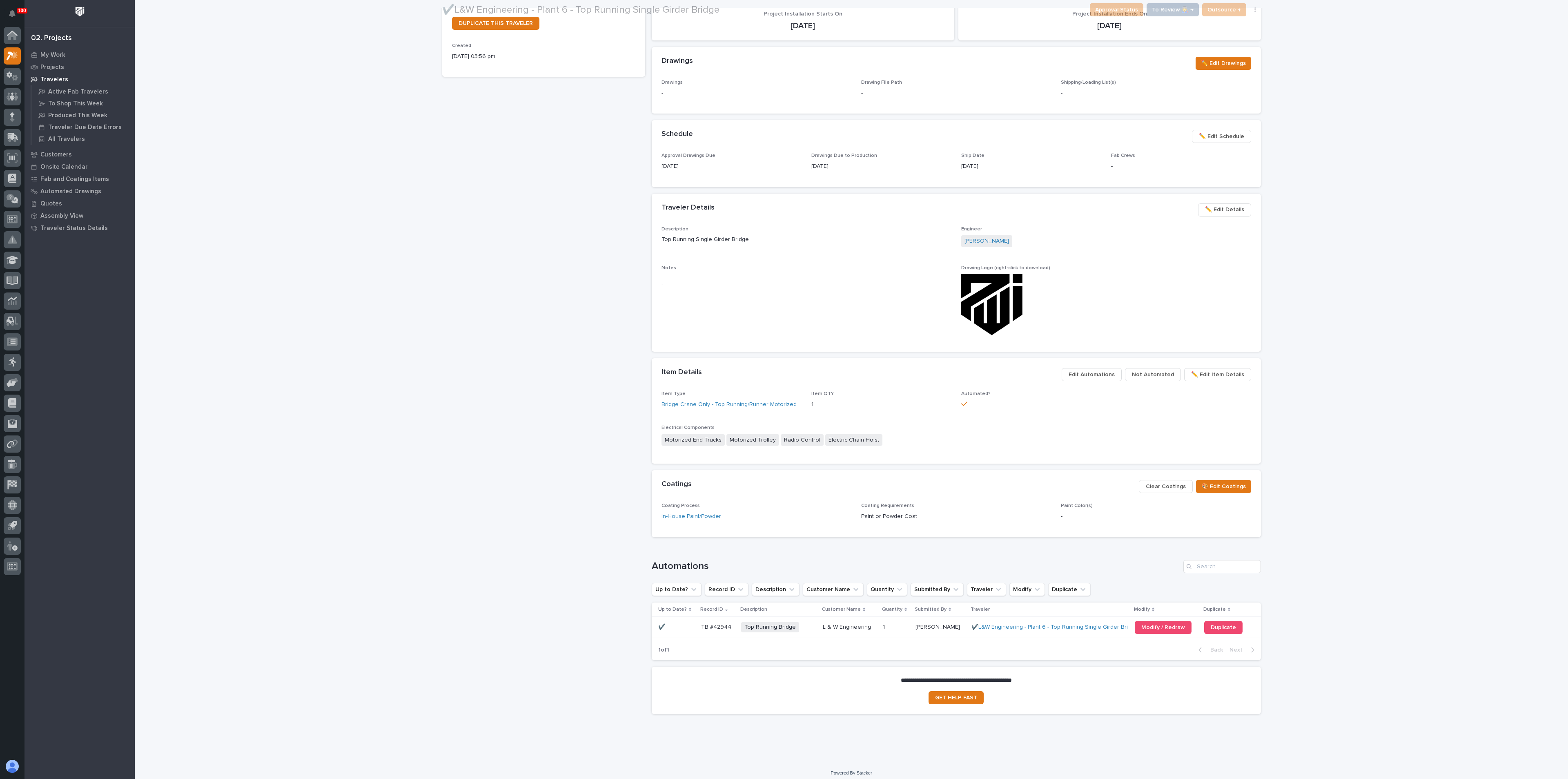
scroll to position [241, 0]
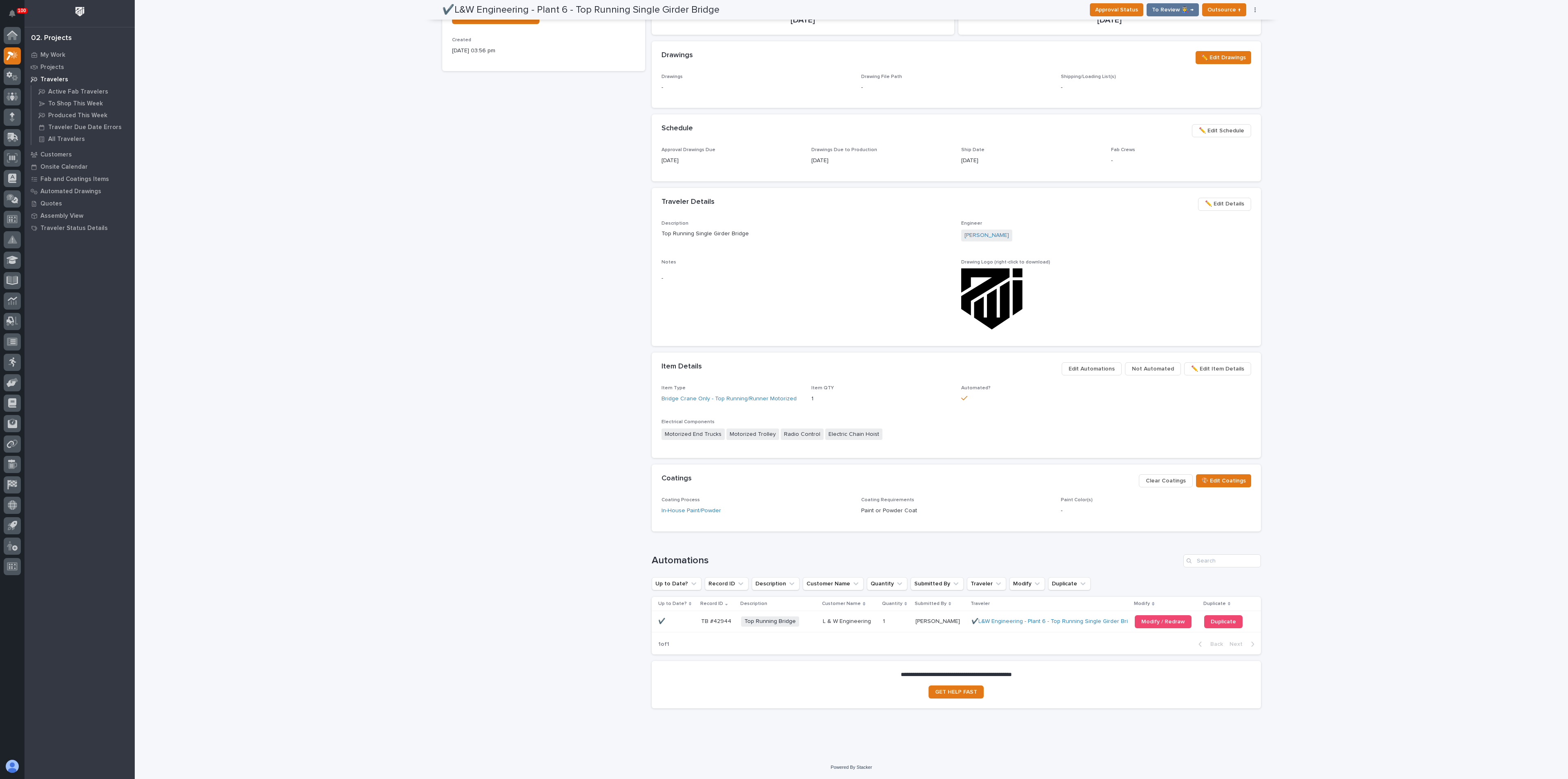
click at [446, 265] on div "✔️L&W Engineering - Plant 6 - Top Running Single Girder Bridge Production Proje…" at bounding box center [543, 257] width 203 height 916
